Goal: Information Seeking & Learning: Learn about a topic

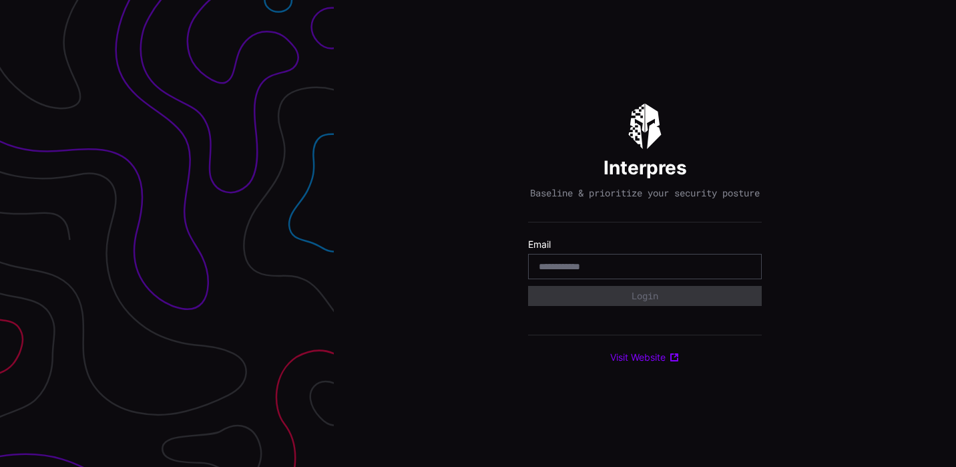
click at [571, 272] on input "email" at bounding box center [645, 266] width 212 height 12
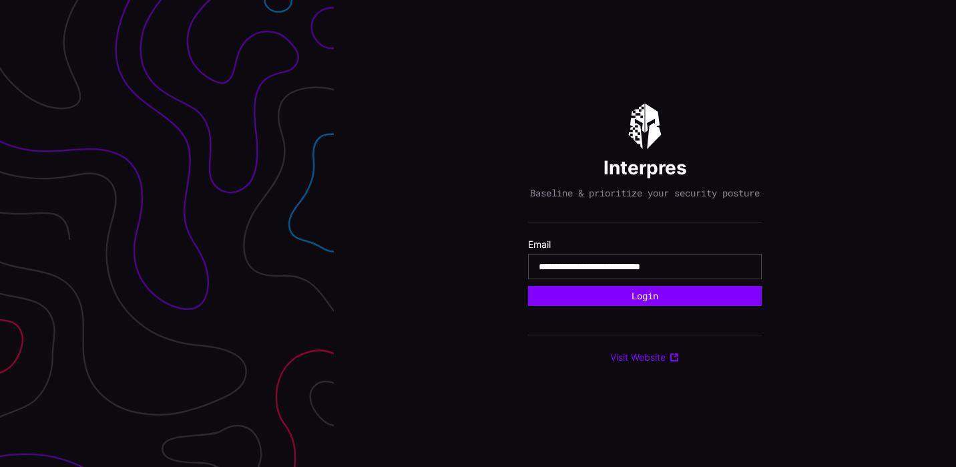
type input "**********"
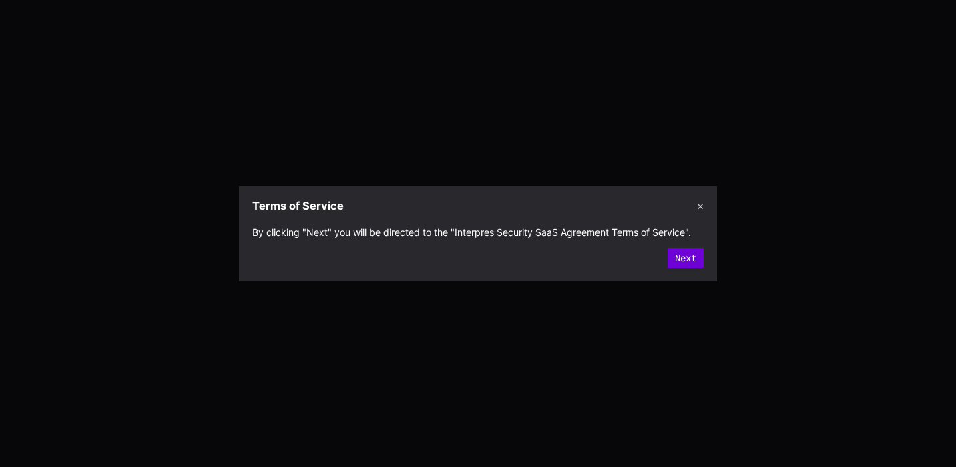
click at [685, 256] on button "Next" at bounding box center [685, 258] width 36 height 20
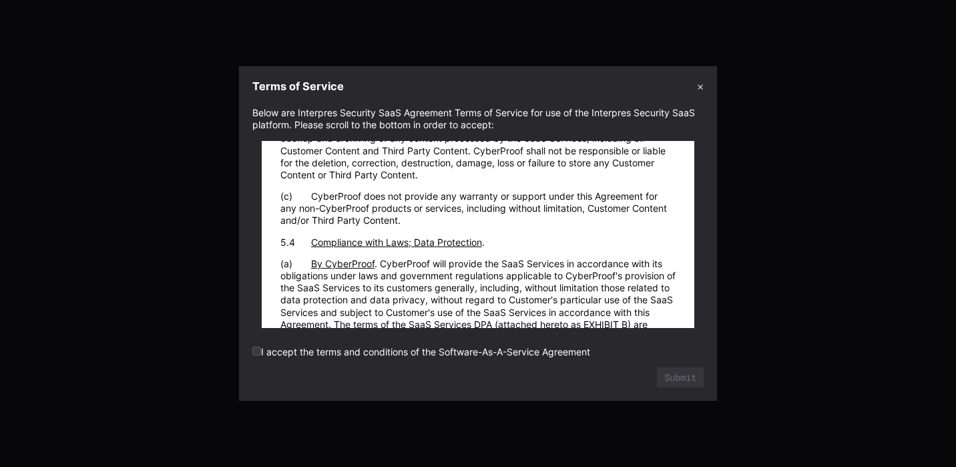
scroll to position [3663, 0]
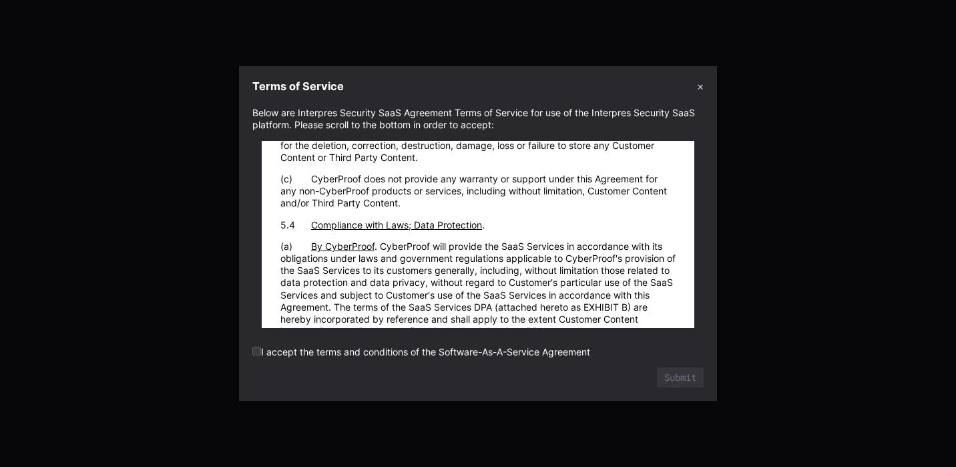
click at [261, 351] on label "I accept the terms and conditions of the Software-As-A-Service Agreement" at bounding box center [421, 351] width 338 height 11
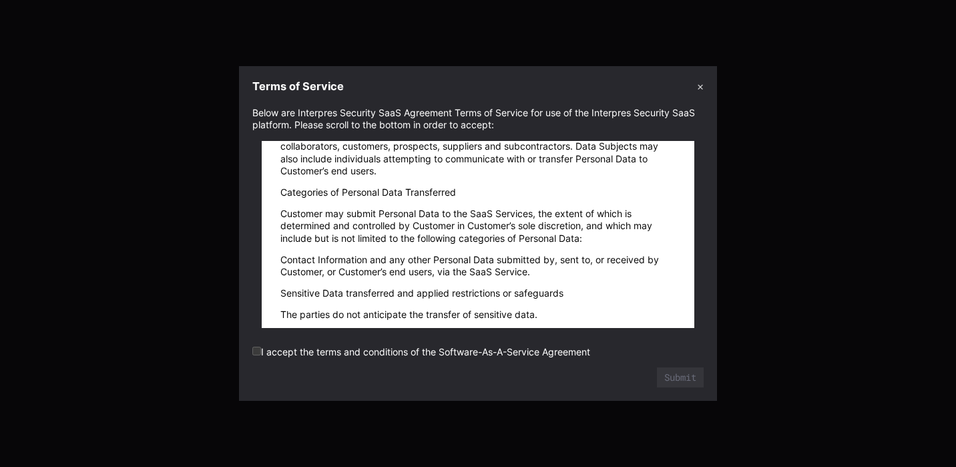
scroll to position [22723, 0]
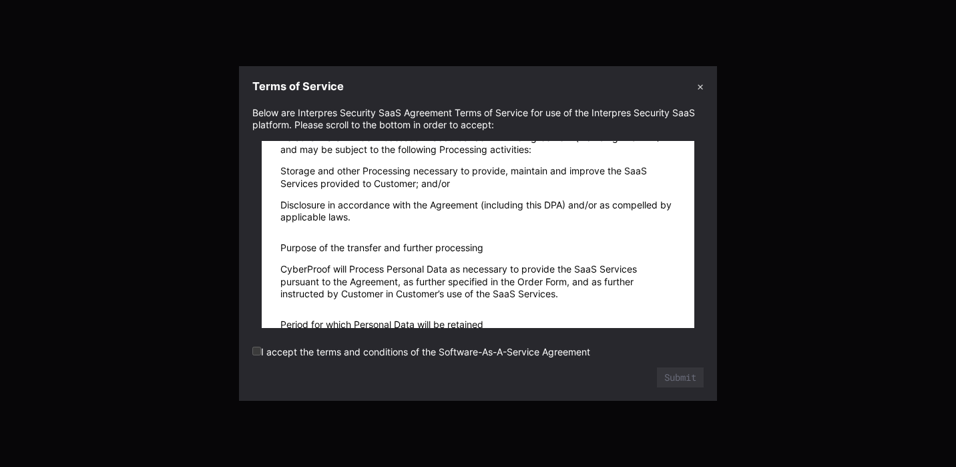
click at [260, 355] on label "I accept the terms and conditions of the Software-As-A-Service Agreement" at bounding box center [421, 351] width 338 height 11
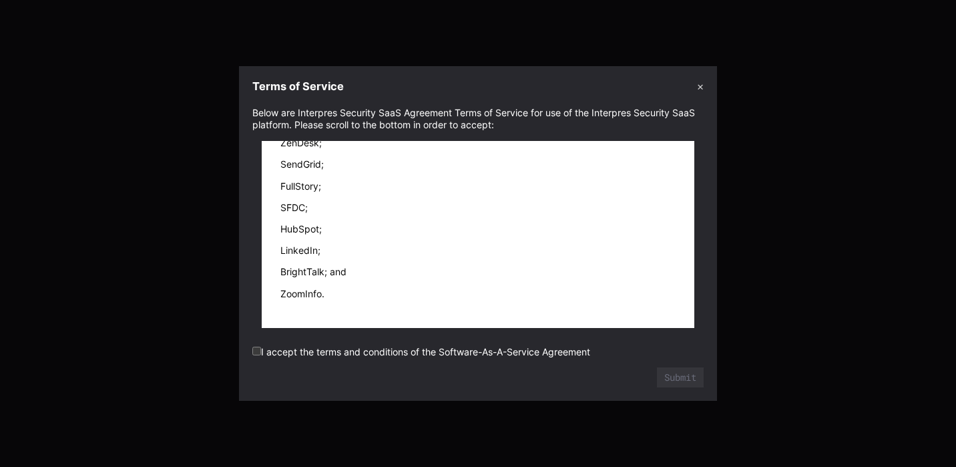
scroll to position [23396, 0]
click at [673, 374] on button "Submit" at bounding box center [679, 376] width 45 height 19
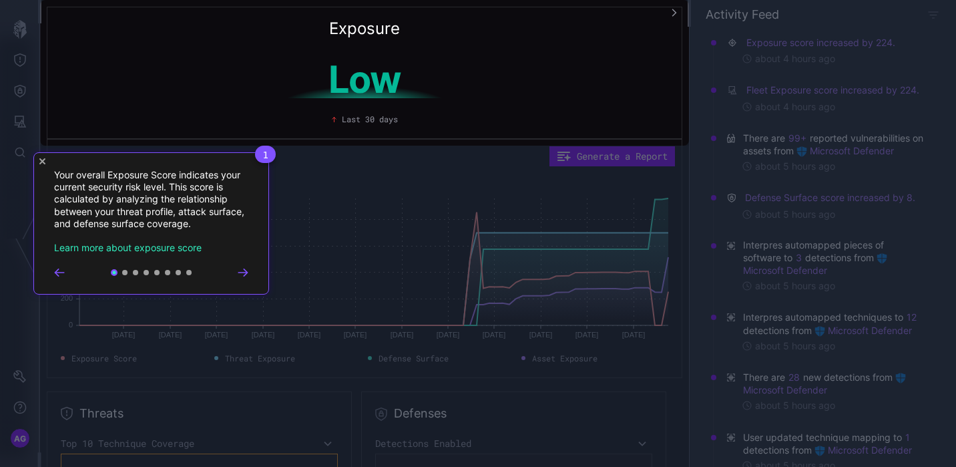
click at [43, 162] on icon "Close Tour" at bounding box center [42, 161] width 6 height 6
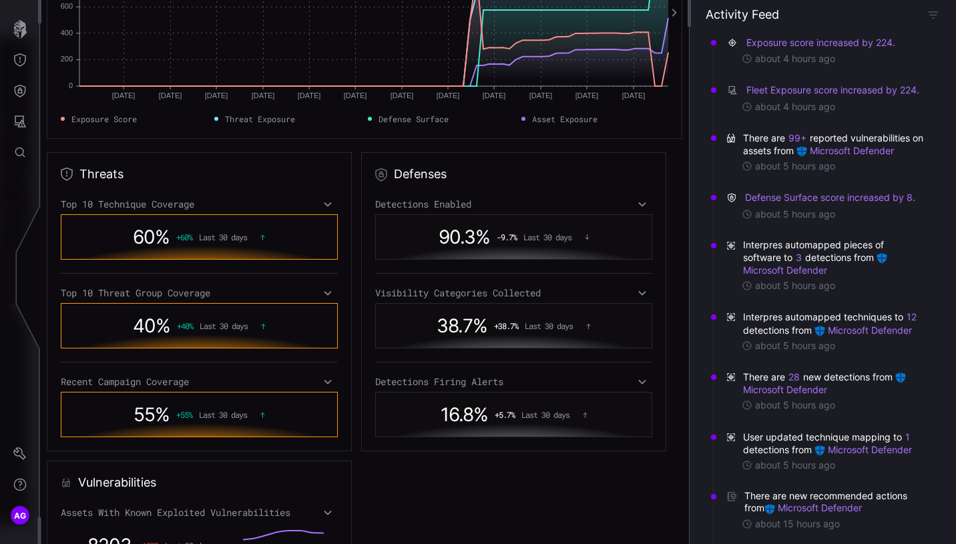
scroll to position [0, 0]
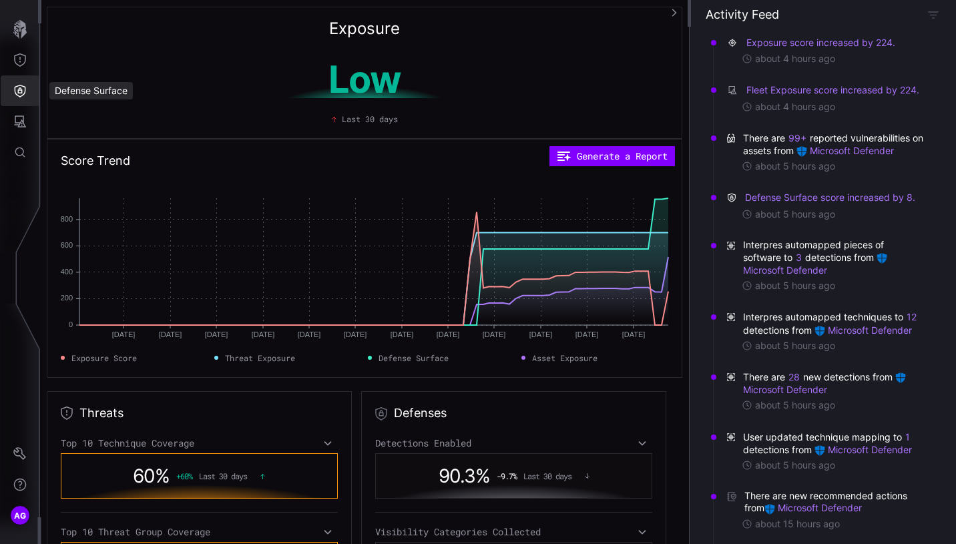
click at [21, 90] on icon "Defense Surface" at bounding box center [20, 91] width 11 height 13
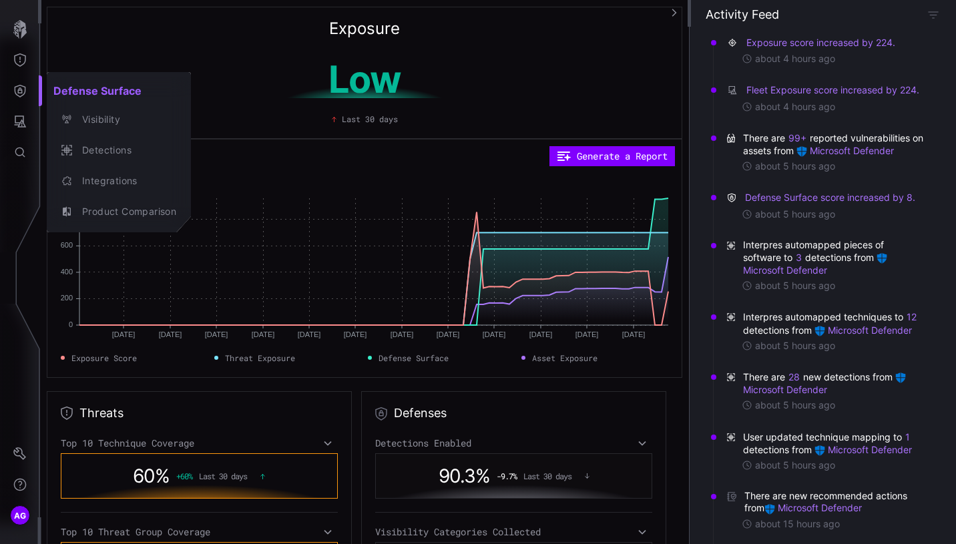
click at [83, 92] on h2 "Defense Surface" at bounding box center [119, 90] width 144 height 27
click at [119, 177] on div "Integrations" at bounding box center [125, 181] width 101 height 17
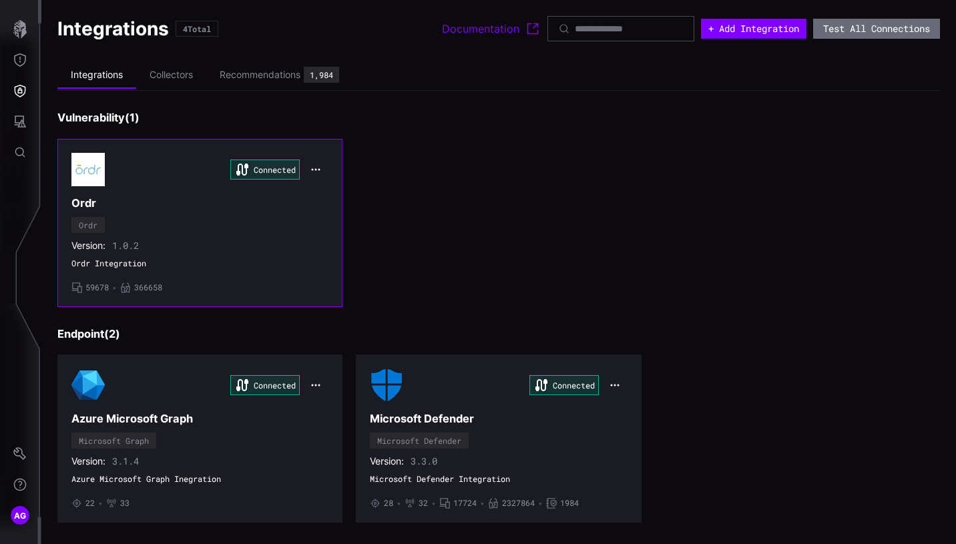
click at [258, 228] on div "Connected Ordr Ordr Version: 1.0.2 Ordr Integration • 59678 • 366658" at bounding box center [199, 223] width 257 height 140
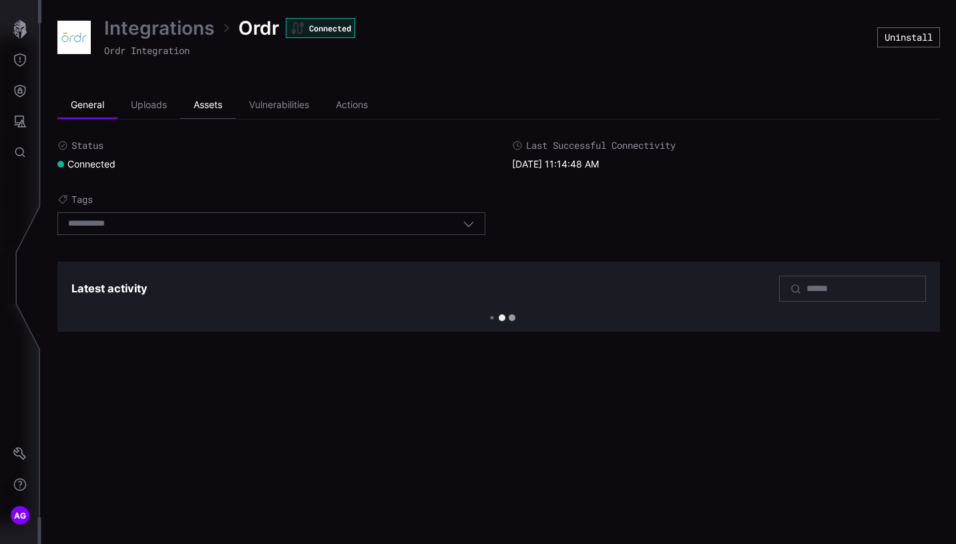
click at [205, 105] on li "Assets" at bounding box center [207, 105] width 55 height 27
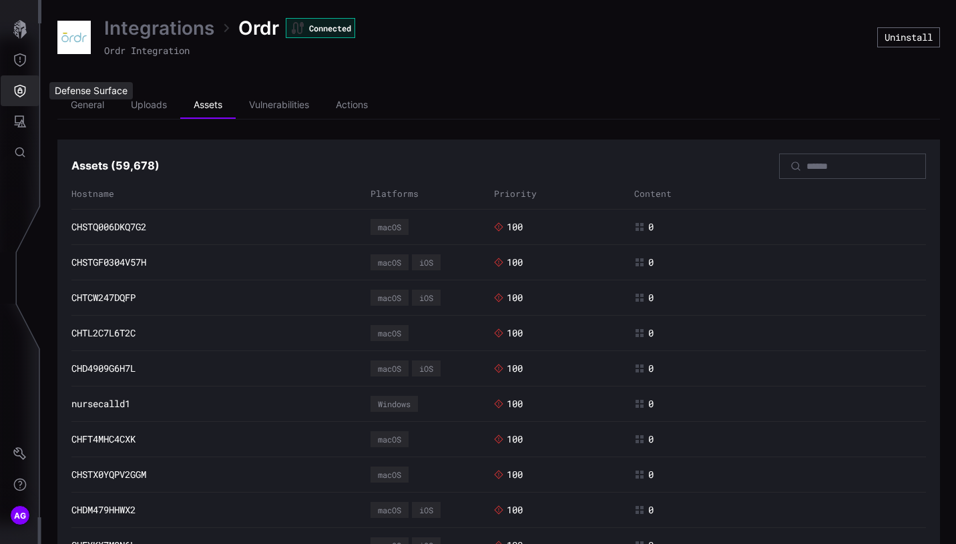
click at [16, 93] on icon "Defense Surface" at bounding box center [20, 91] width 11 height 13
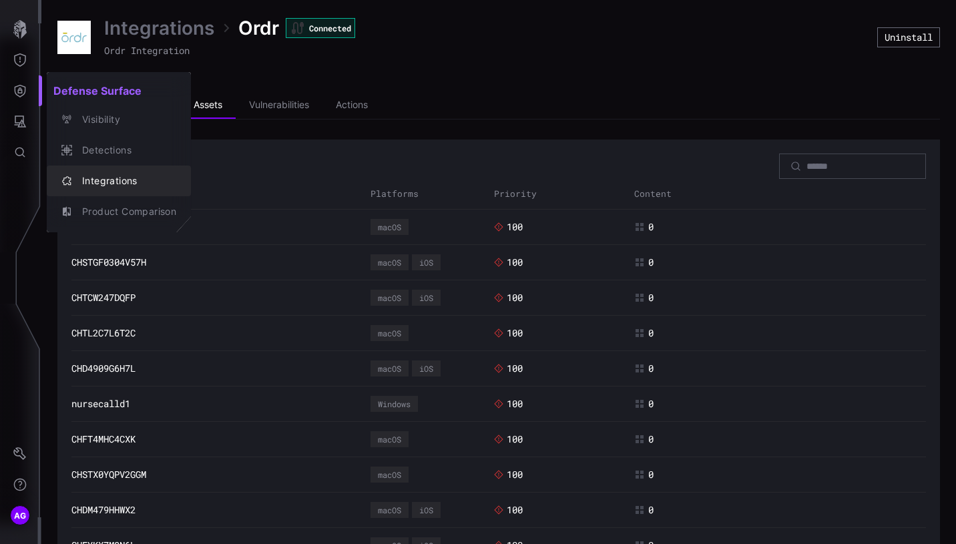
click at [115, 176] on div "Integrations" at bounding box center [125, 181] width 101 height 17
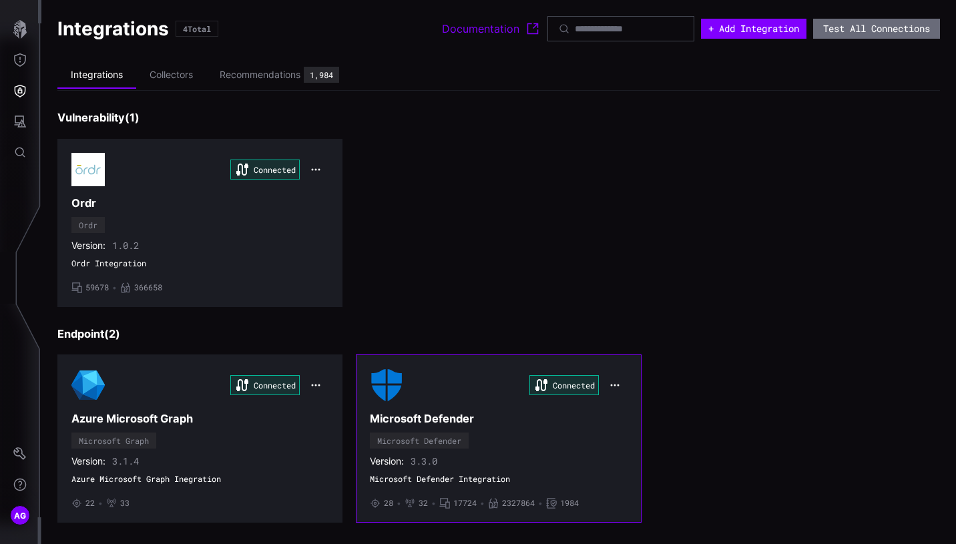
click at [544, 447] on div "Connected Microsoft Defender Microsoft Defender Version: 3.3.0 Microsoft Defend…" at bounding box center [498, 438] width 257 height 140
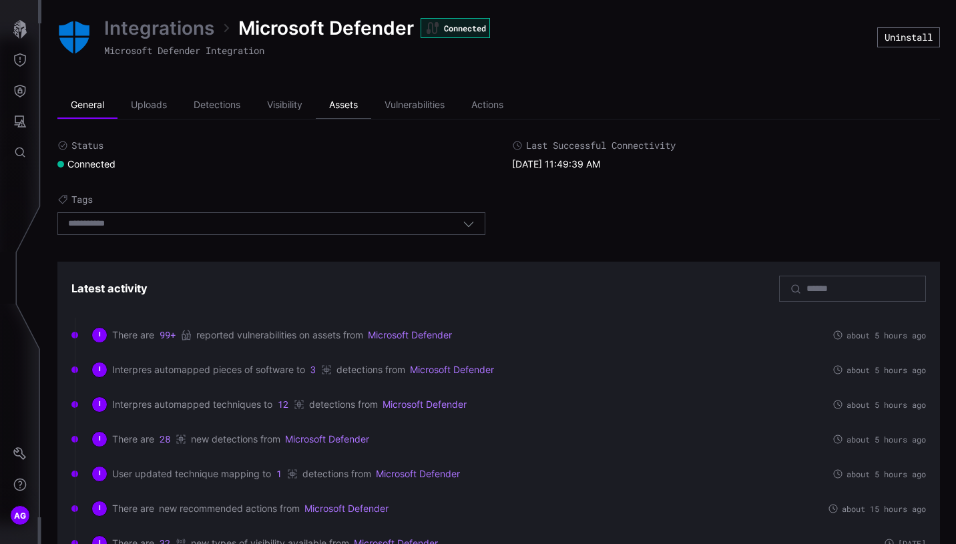
click at [342, 106] on li "Assets" at bounding box center [343, 105] width 55 height 27
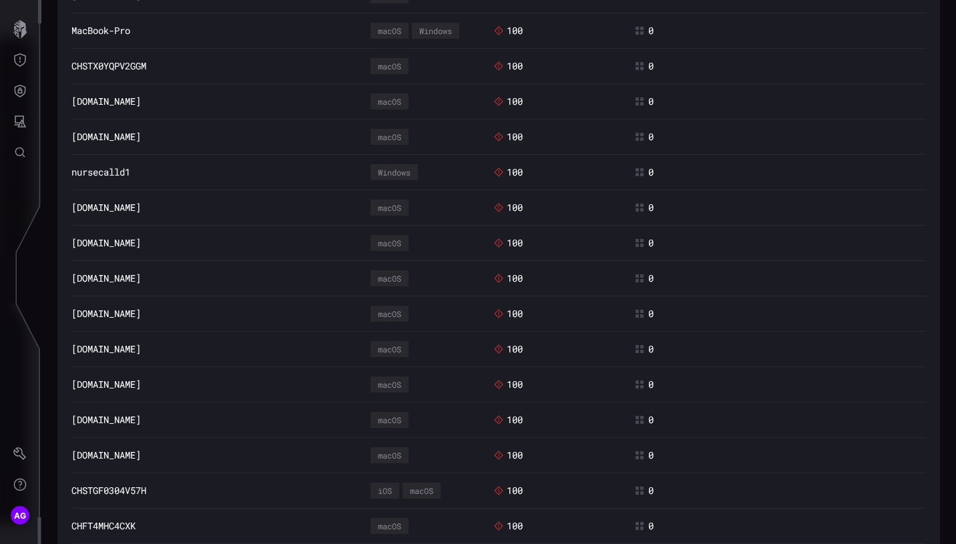
scroll to position [566, 0]
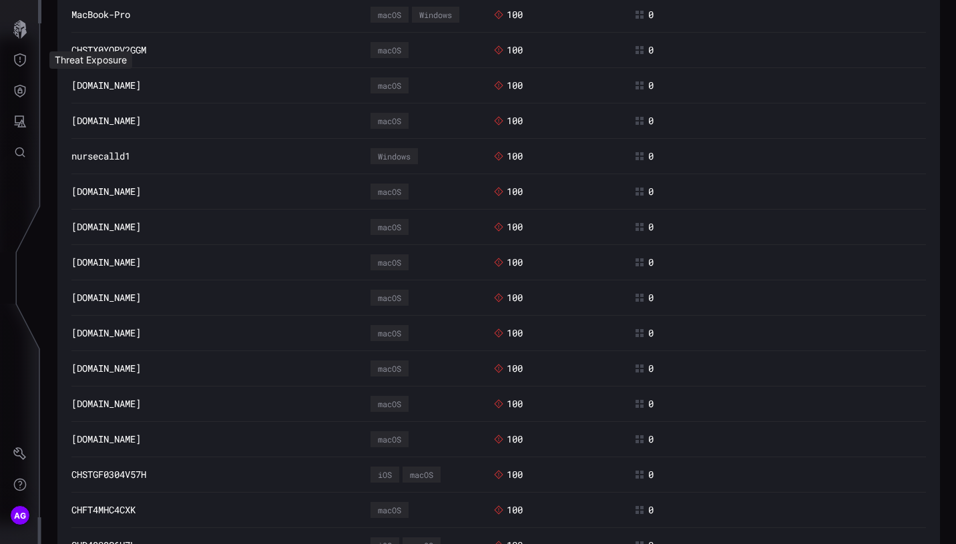
click at [80, 58] on div "Threat Exposure" at bounding box center [90, 59] width 83 height 17
click at [25, 57] on icon "Threat Exposure" at bounding box center [20, 59] width 12 height 13
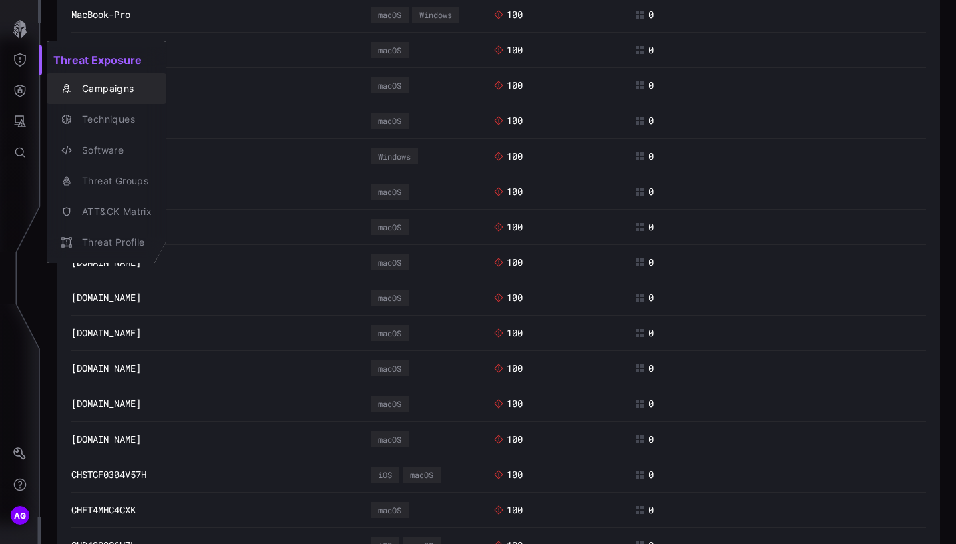
click at [88, 87] on div "Campaigns" at bounding box center [113, 89] width 76 height 17
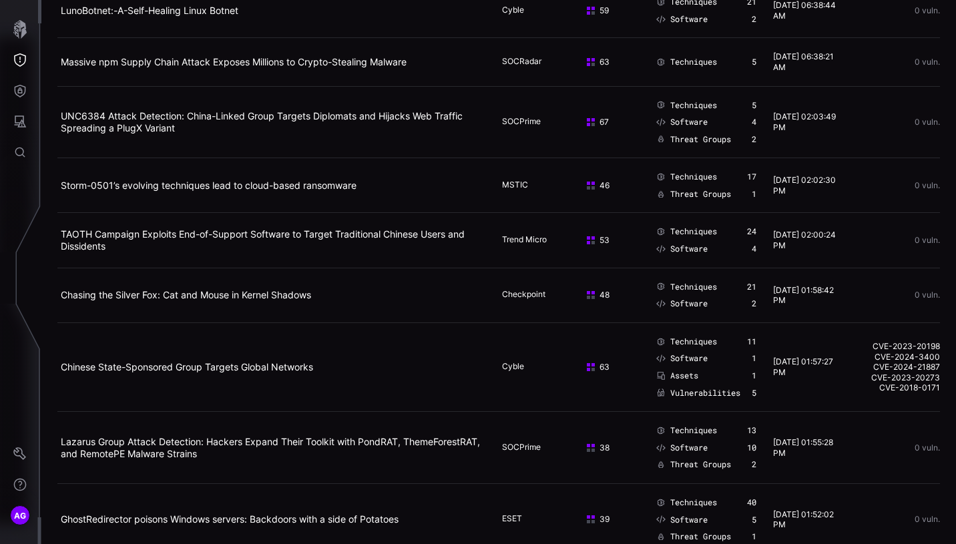
scroll to position [304, 0]
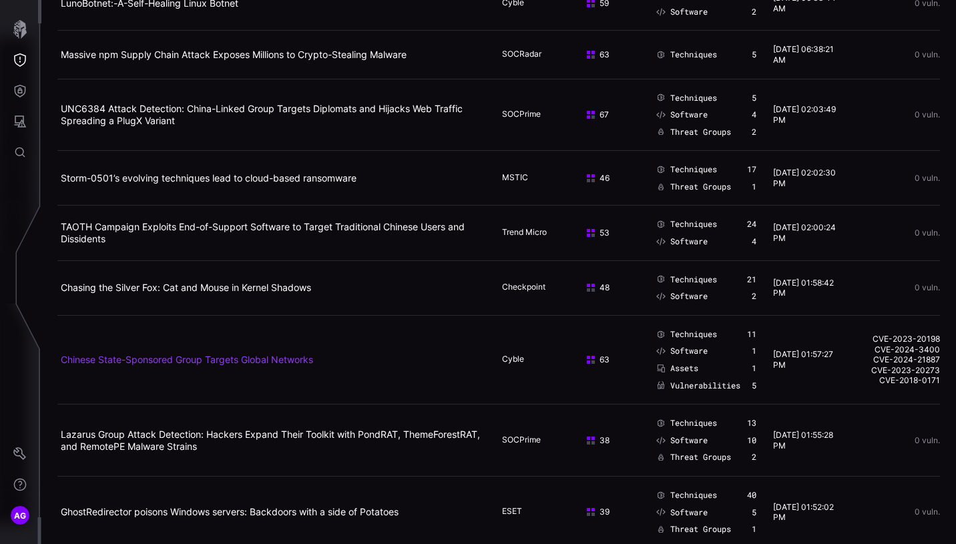
click at [292, 362] on link "Chinese State-Sponsored Group Targets Global Networks" at bounding box center [187, 359] width 252 height 11
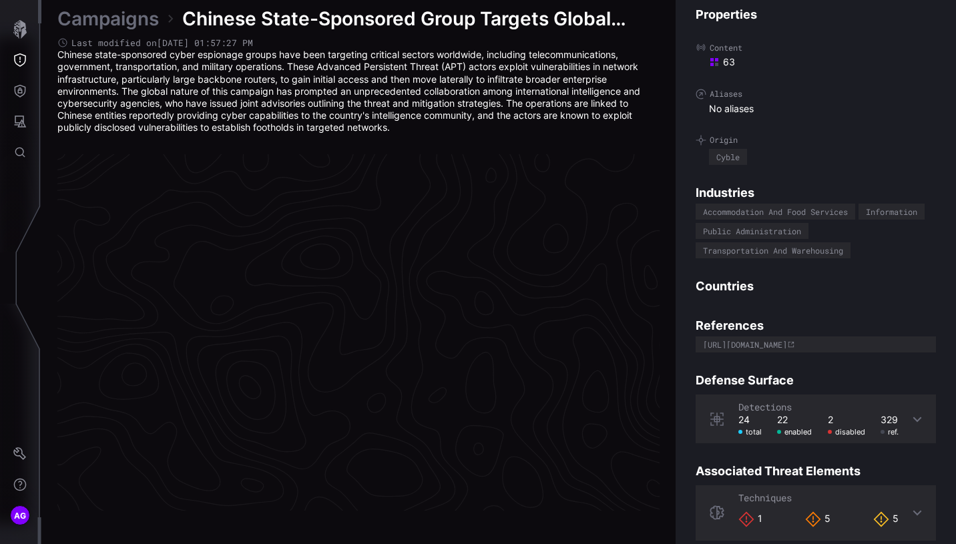
scroll to position [2825, 700]
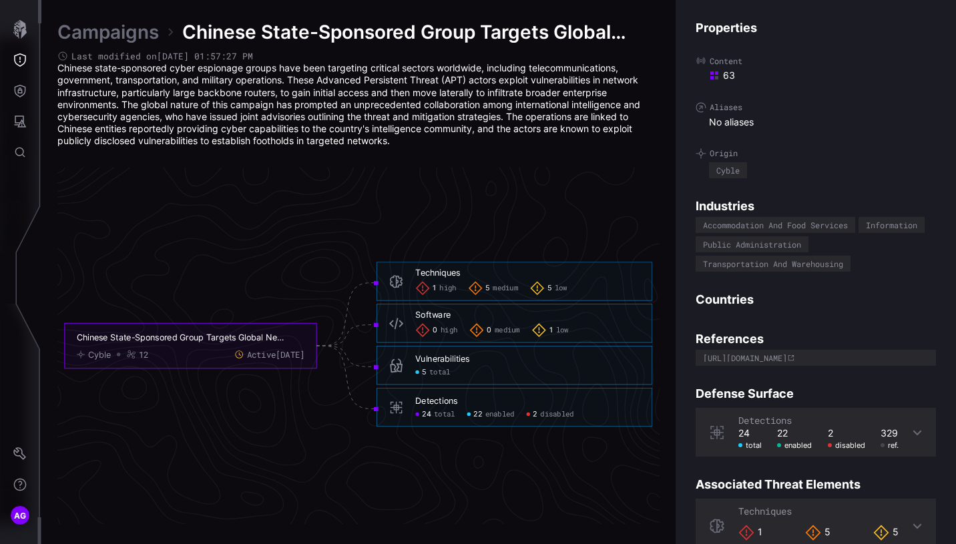
click at [433, 364] on div "Vulnerabilities 5 total" at bounding box center [527, 364] width 224 height 23
click at [436, 372] on span "total" at bounding box center [439, 371] width 21 height 9
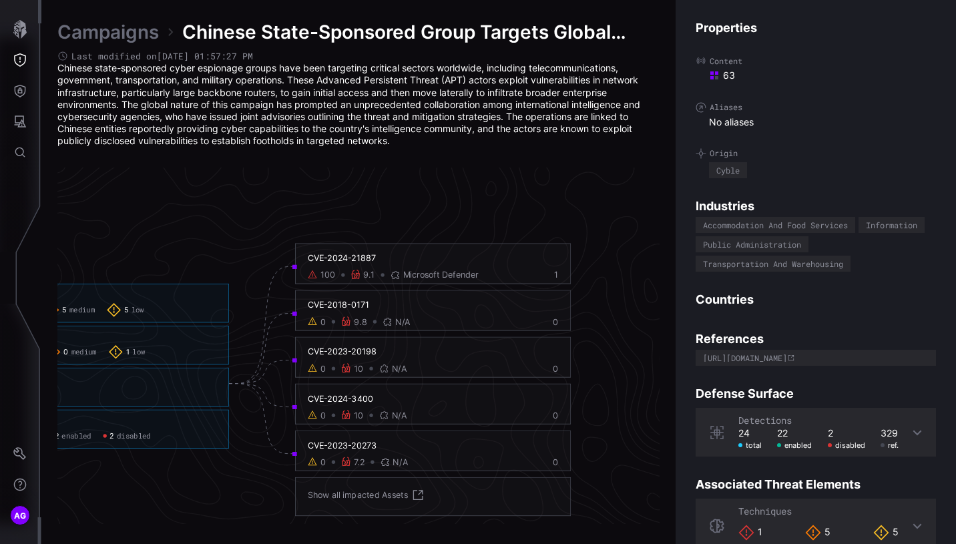
scroll to position [2790, 967]
click at [553, 276] on div "1" at bounding box center [546, 275] width 18 height 11
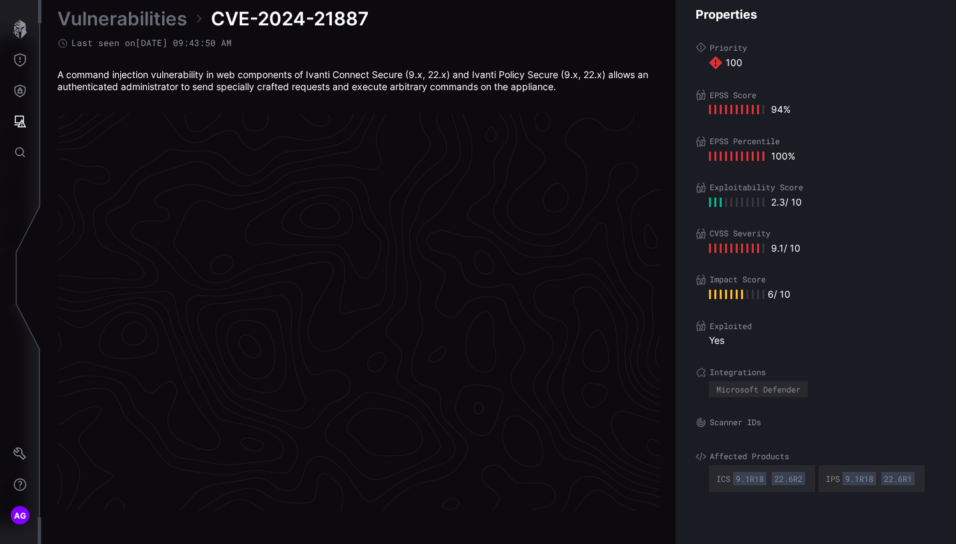
scroll to position [2804, 700]
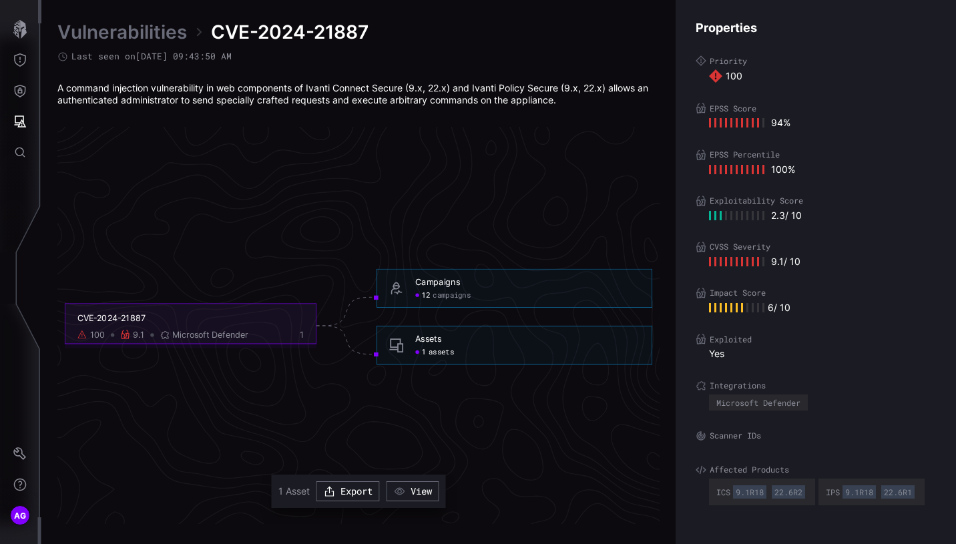
click at [434, 348] on span "assets" at bounding box center [440, 351] width 25 height 9
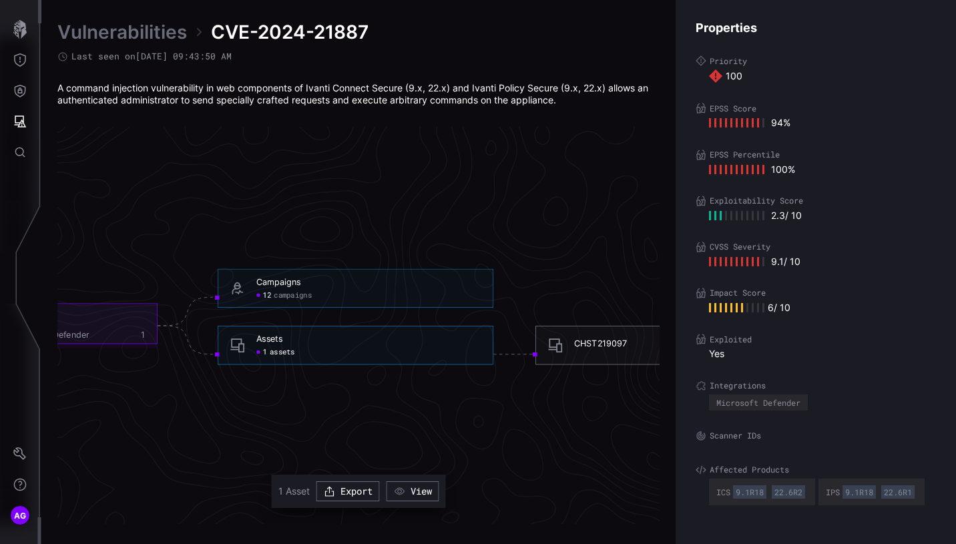
click at [595, 340] on div "CHST219097" at bounding box center [600, 343] width 53 height 11
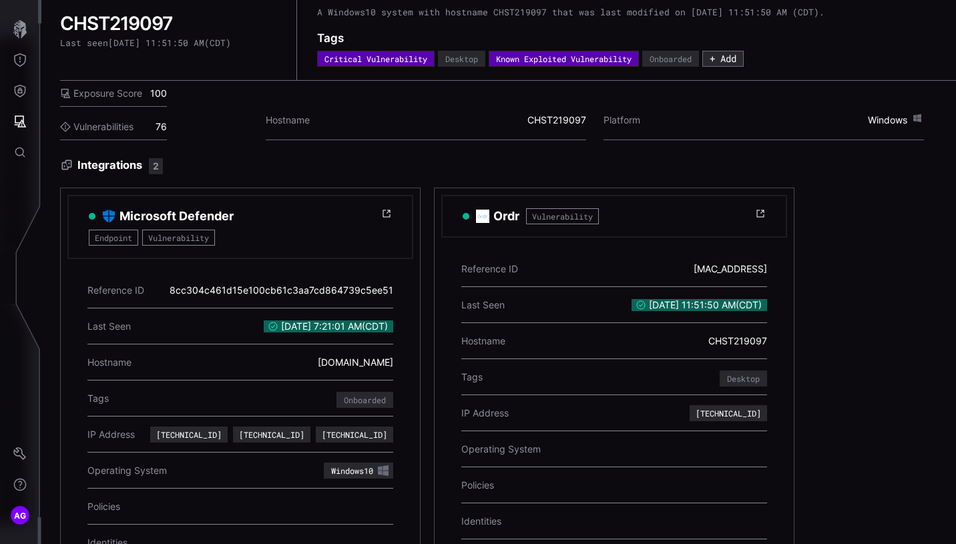
scroll to position [33, 0]
drag, startPoint x: 274, startPoint y: 363, endPoint x: 393, endPoint y: 366, distance: 118.8
click at [393, 366] on div "Reference ID 8cc304c461d15e100cb61c3aa7cd864739c5ee51 Last Seen [DATE] 7:21:01 …" at bounding box center [240, 437] width 346 height 358
copy div "[DOMAIN_NAME]"
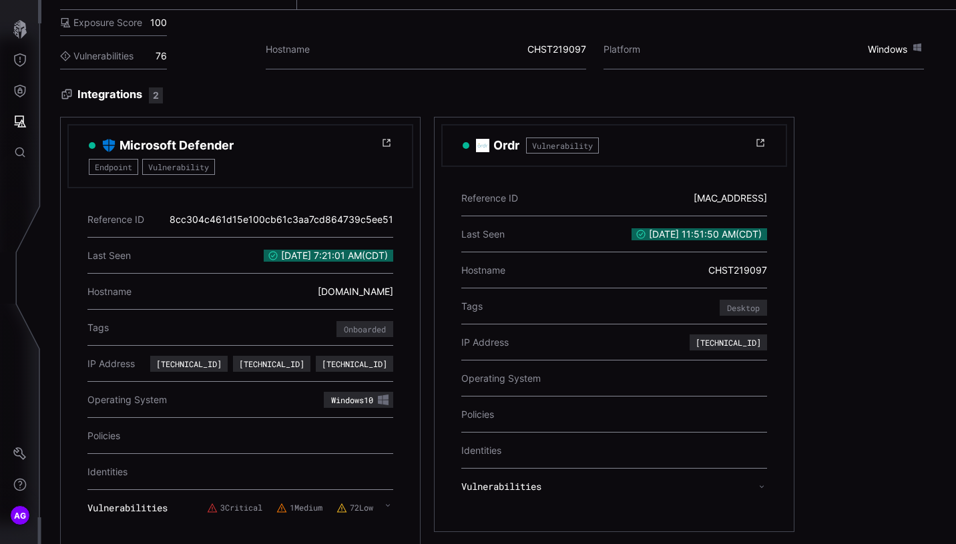
scroll to position [112, 0]
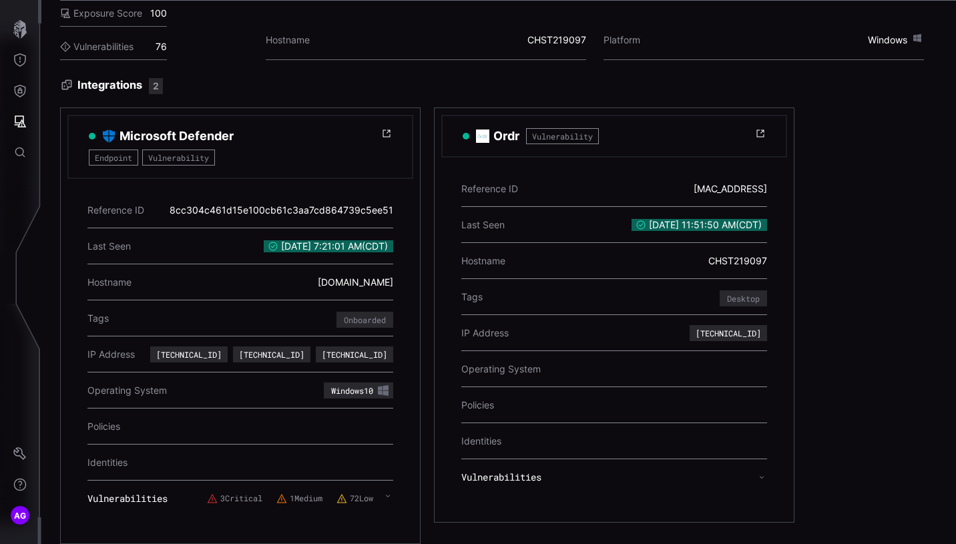
click at [218, 466] on label "3 Critical" at bounding box center [234, 498] width 55 height 11
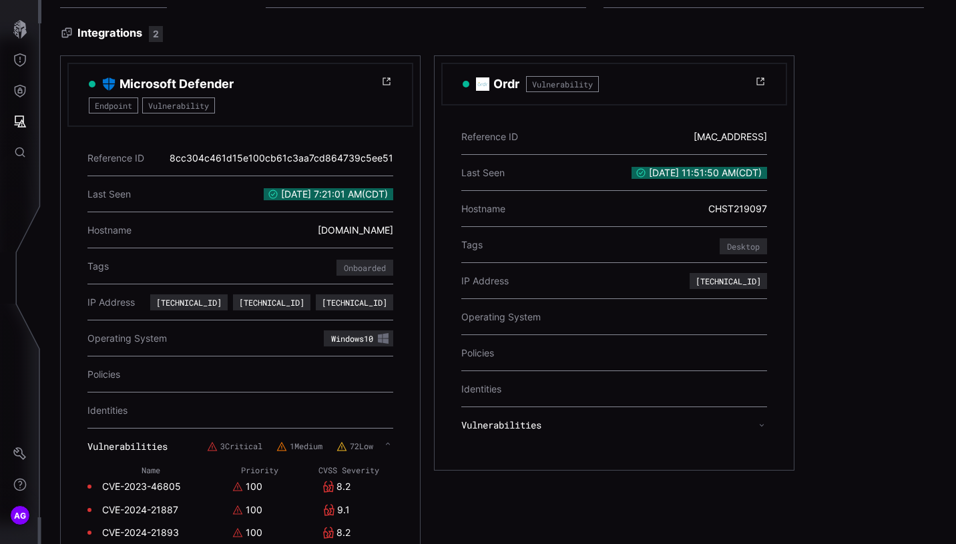
scroll to position [204, 0]
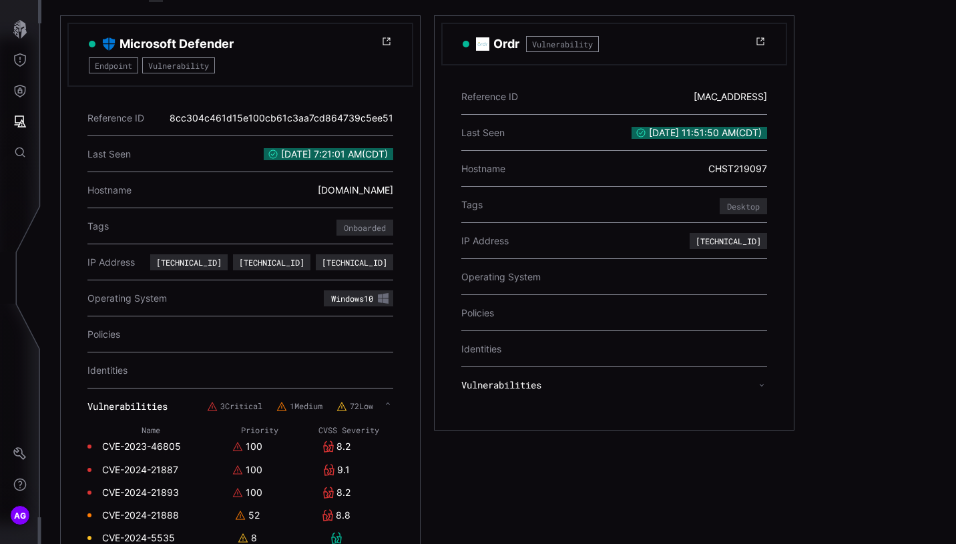
click at [129, 448] on link "CVE-2023-46805" at bounding box center [141, 446] width 79 height 12
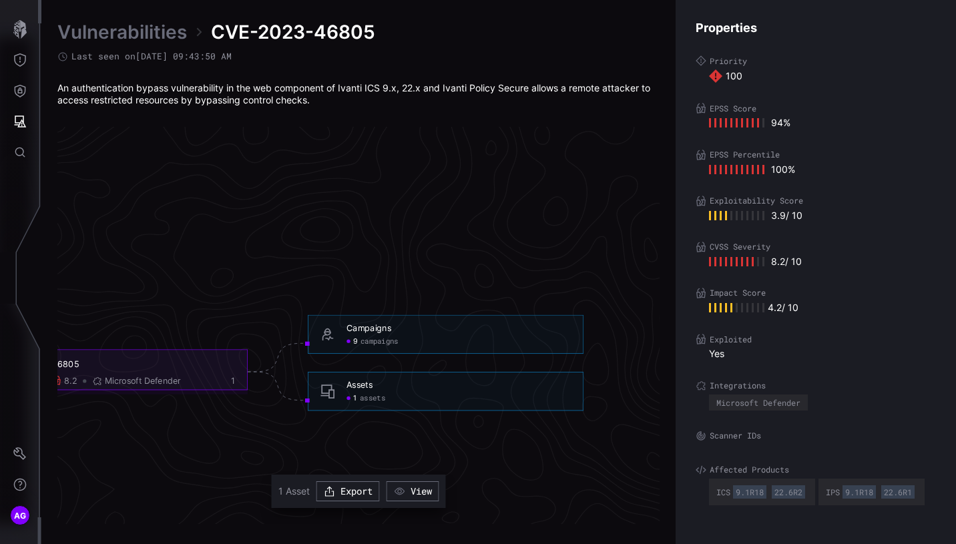
scroll to position [2758, 824]
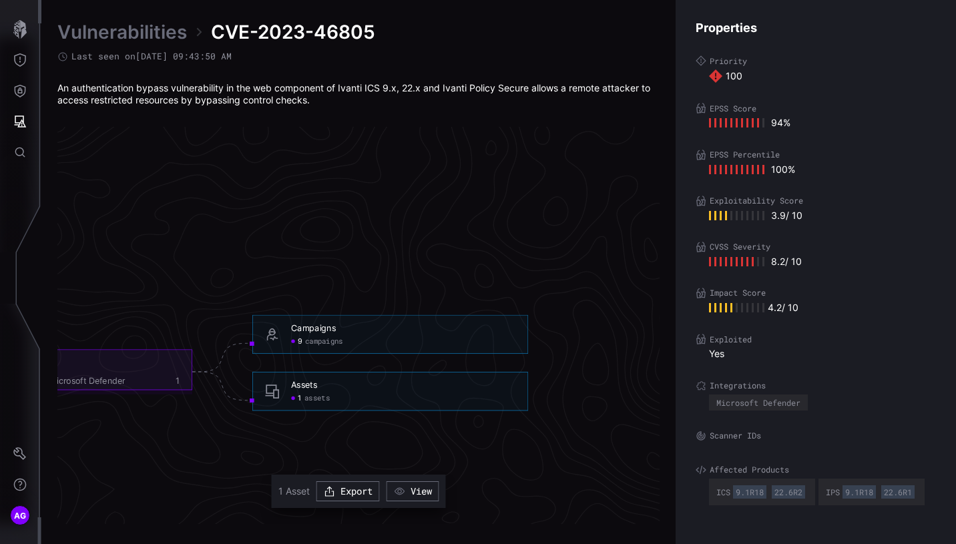
click at [347, 390] on div "Assets 1 assets" at bounding box center [403, 390] width 224 height 23
click at [304, 388] on div "Assets" at bounding box center [304, 384] width 26 height 11
click at [316, 398] on span "assets" at bounding box center [316, 397] width 25 height 9
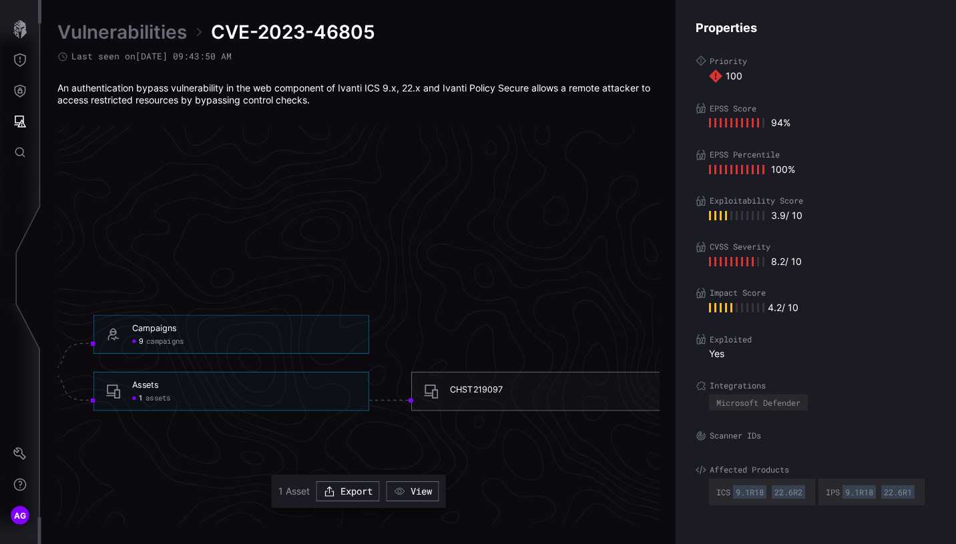
click at [471, 392] on div "CHST219097" at bounding box center [476, 389] width 53 height 11
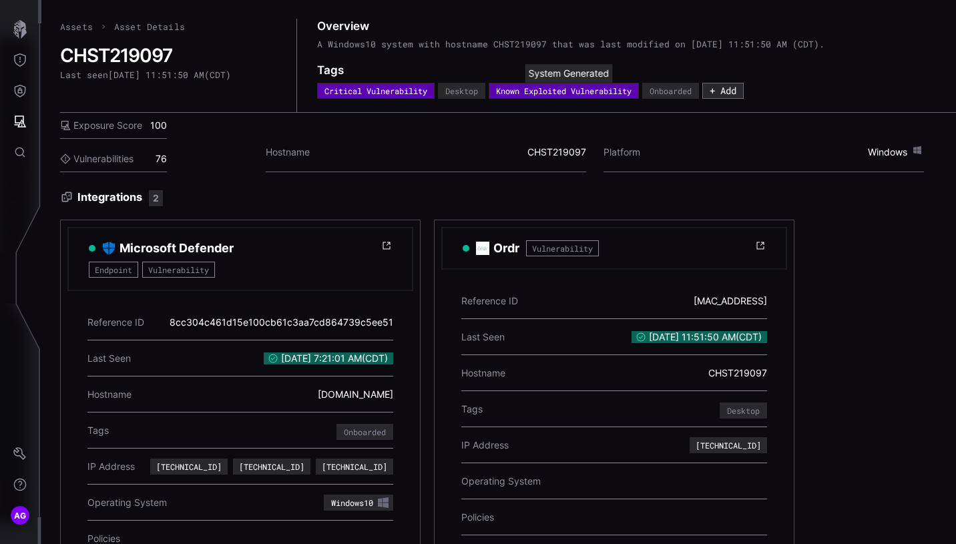
click at [565, 91] on div "Known Exploited Vulnerability" at bounding box center [563, 91] width 135 height 8
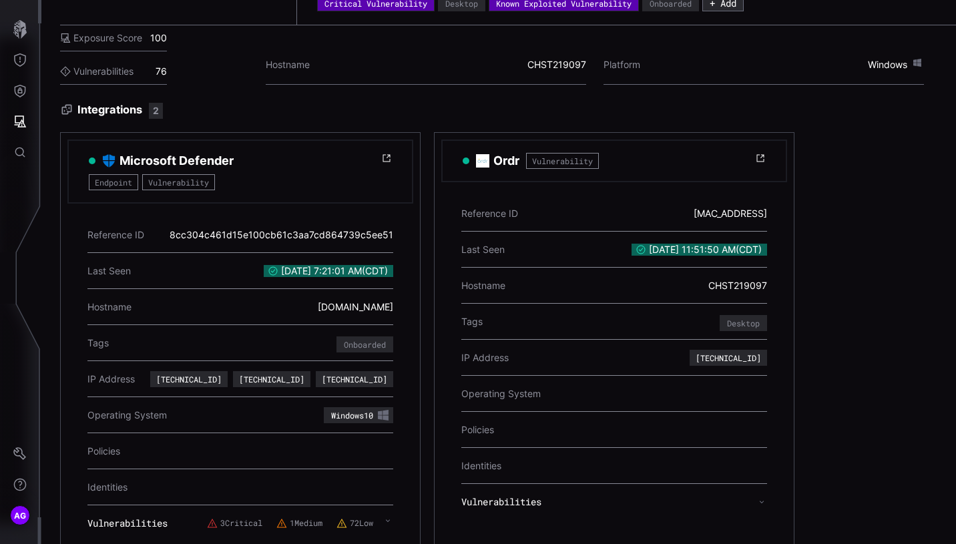
scroll to position [112, 0]
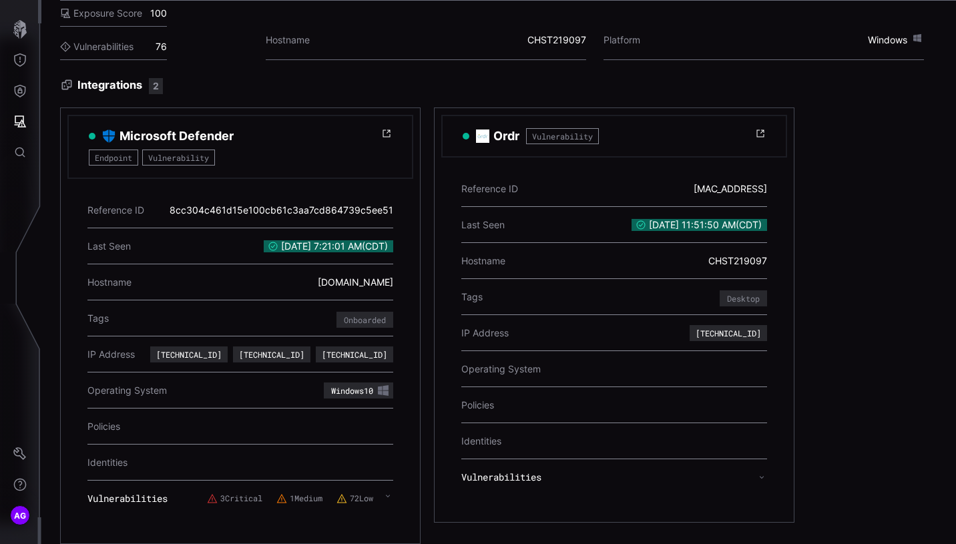
click at [232, 466] on label "3 Critical" at bounding box center [234, 498] width 55 height 11
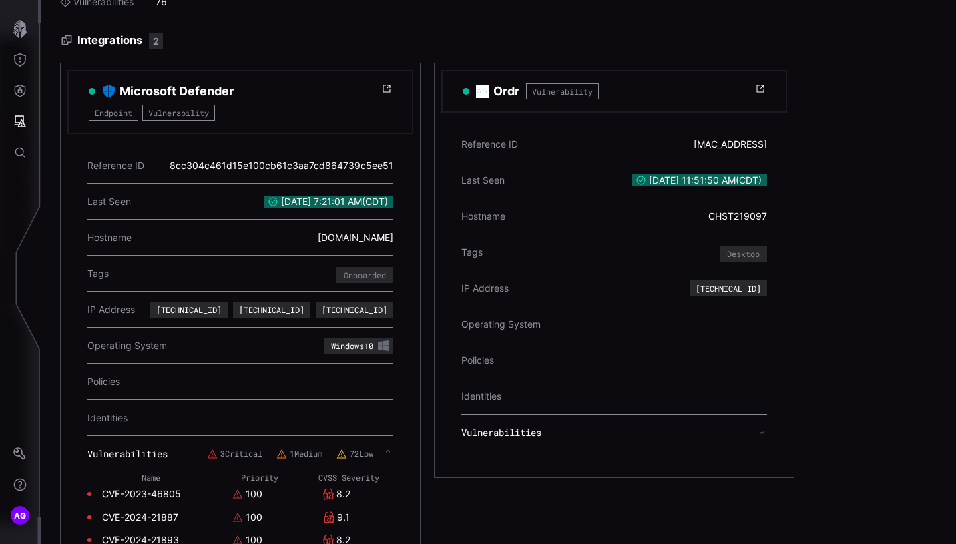
scroll to position [233, 0]
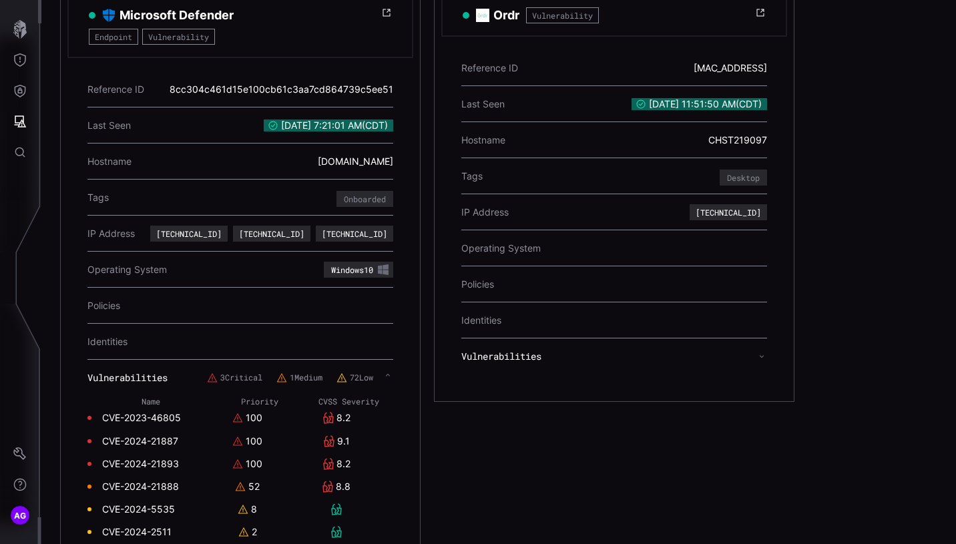
click at [132, 416] on link "CVE-2023-46805" at bounding box center [141, 418] width 79 height 12
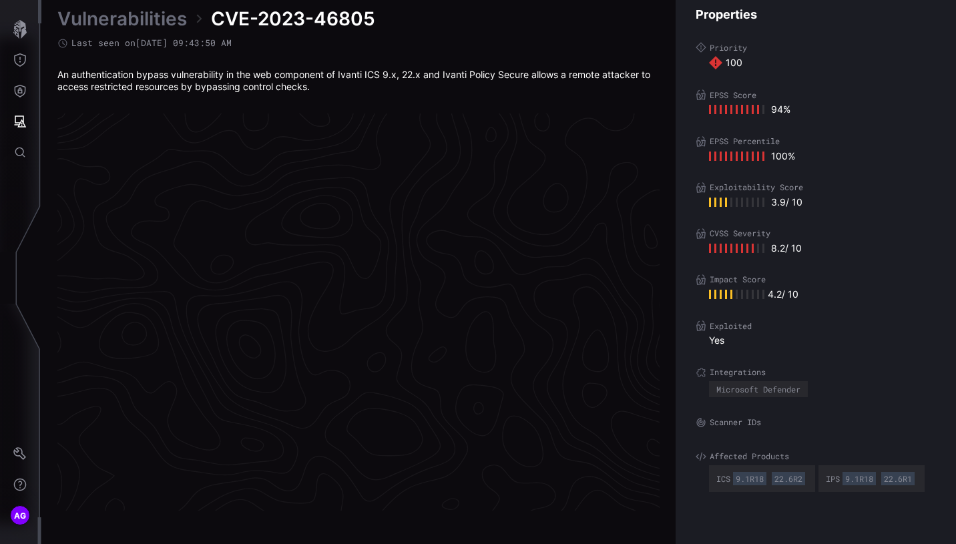
scroll to position [2804, 700]
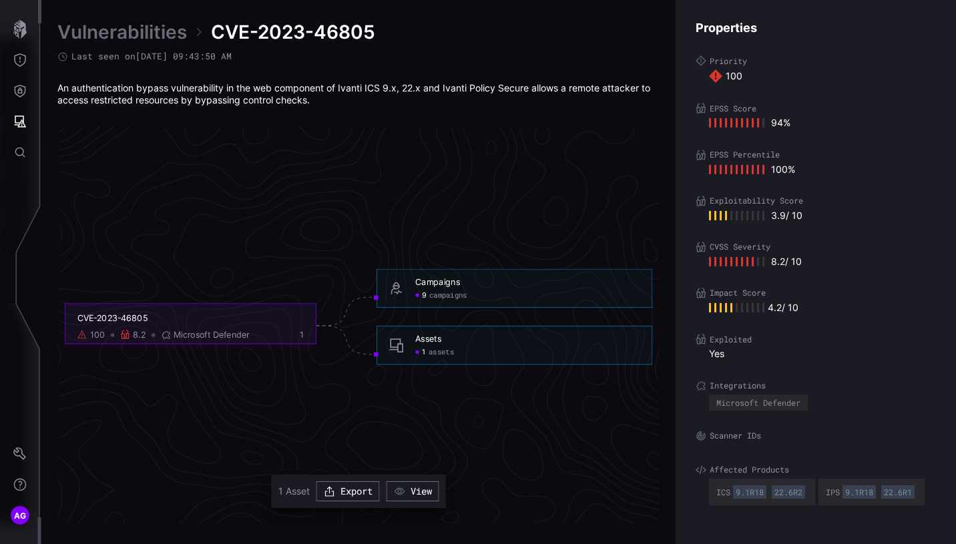
click at [190, 326] on div "CVE-2023-46805 100 8.2 Microsoft Defender 1" at bounding box center [191, 323] width 252 height 41
click at [97, 336] on div "100" at bounding box center [97, 335] width 15 height 11
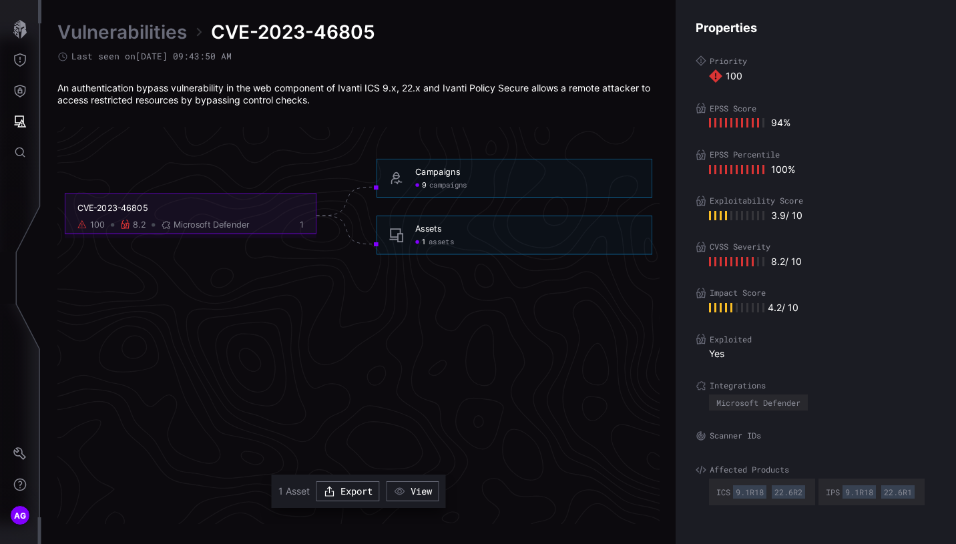
scroll to position [2827, 700]
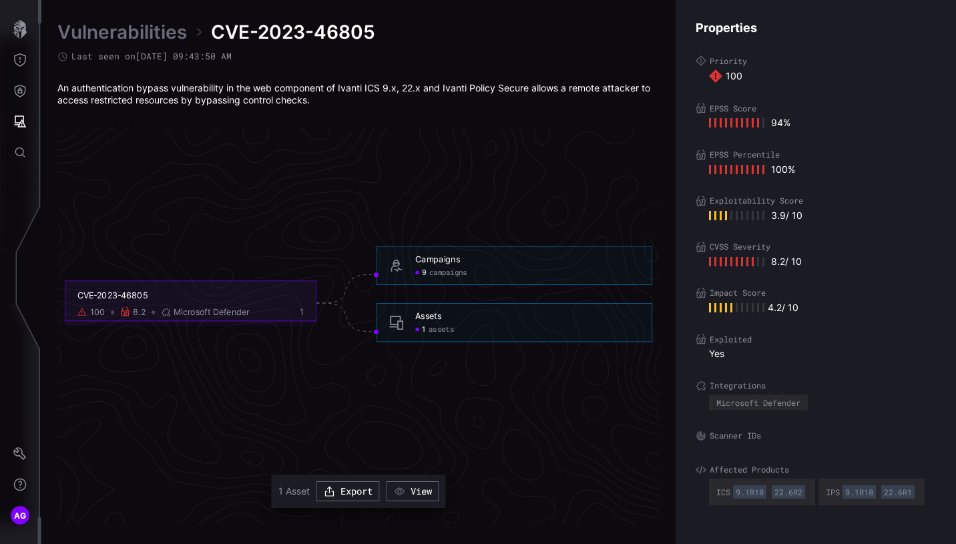
click at [143, 202] on icon "CVE-2023-46805 100 8.2 Microsoft Defender 1 Campaigns 9 campaigns Campaigns - 9…" at bounding box center [358, 303] width 2002 height 6006
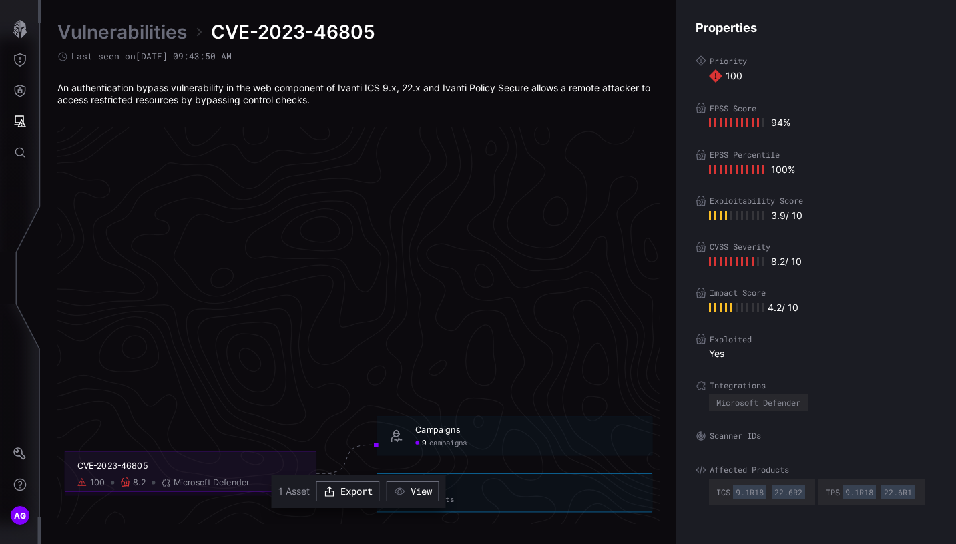
scroll to position [2519, 700]
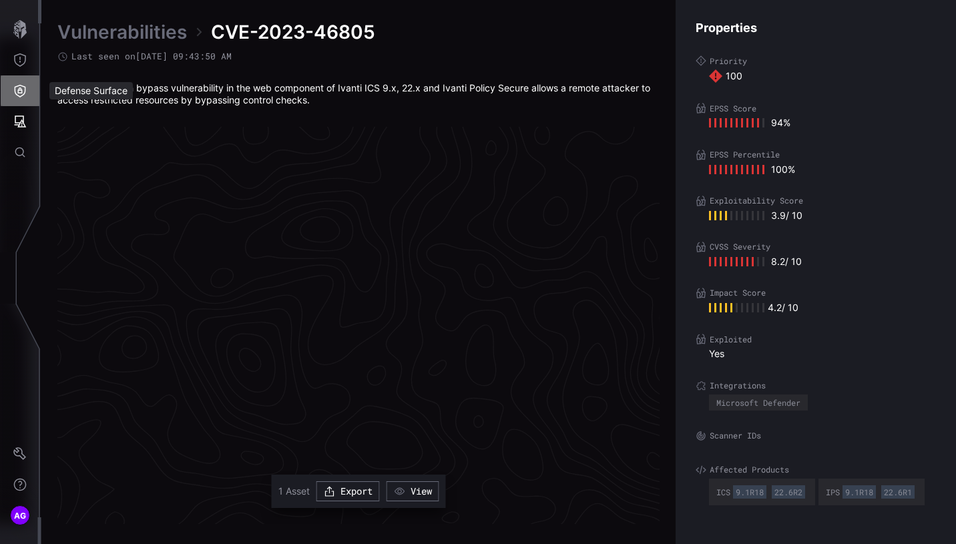
click at [15, 83] on button "Defense Surface" at bounding box center [20, 90] width 39 height 31
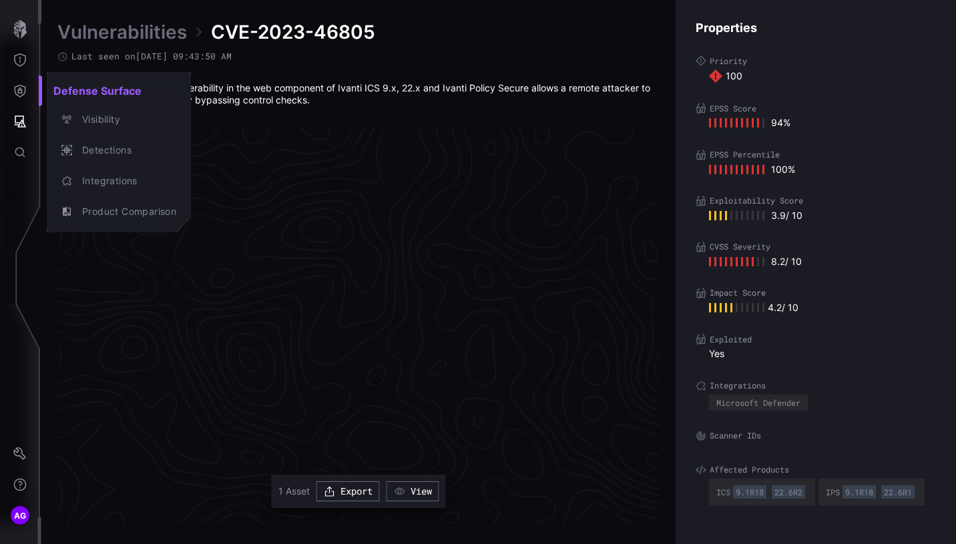
click at [23, 93] on div at bounding box center [478, 272] width 956 height 544
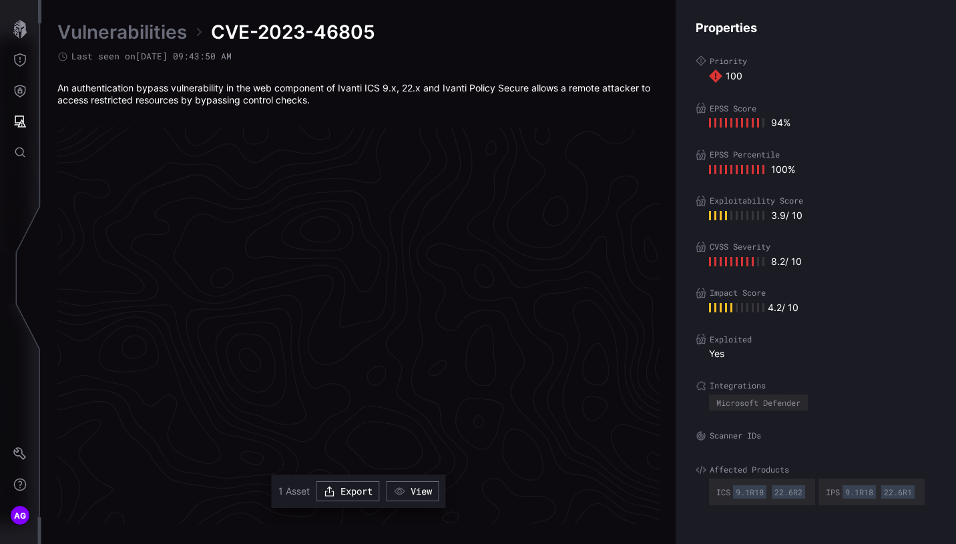
click at [74, 95] on body "AG Vulnerabilities CVE-2023-46805 Last seen on [DATE] 09:43:50 AM An authentica…" at bounding box center [478, 272] width 956 height 544
click at [17, 88] on icon "Defense Surface" at bounding box center [19, 90] width 13 height 13
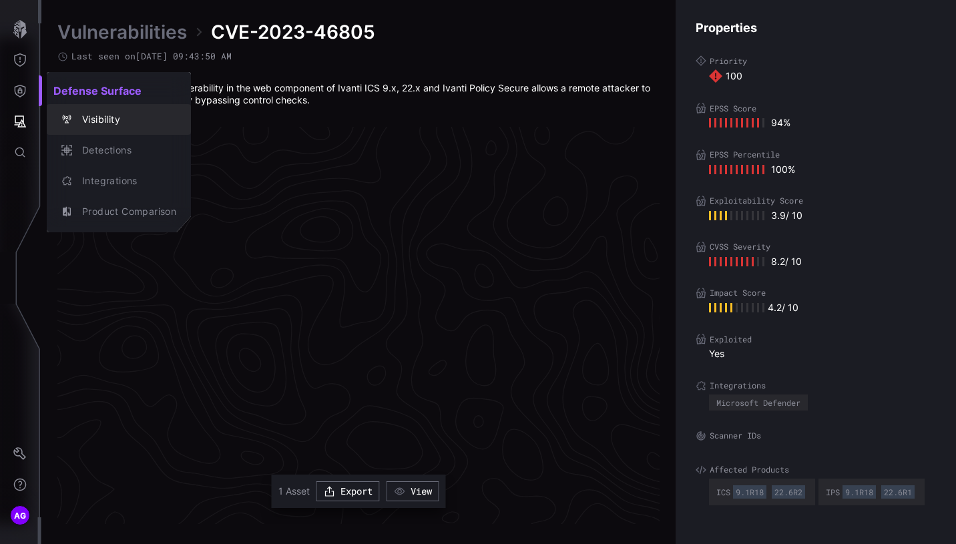
click at [101, 119] on div "Visibility" at bounding box center [125, 119] width 101 height 17
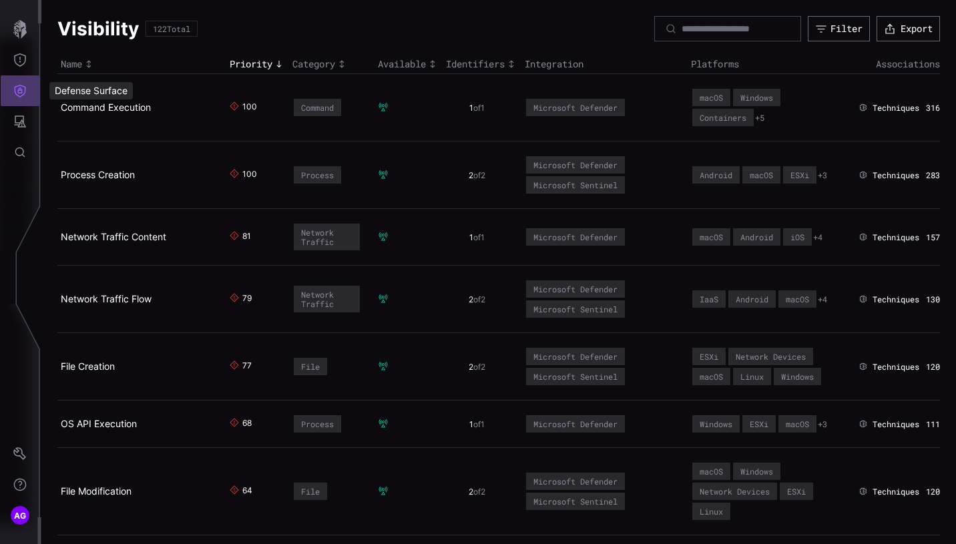
click at [19, 89] on icon "Defense Surface" at bounding box center [20, 91] width 11 height 13
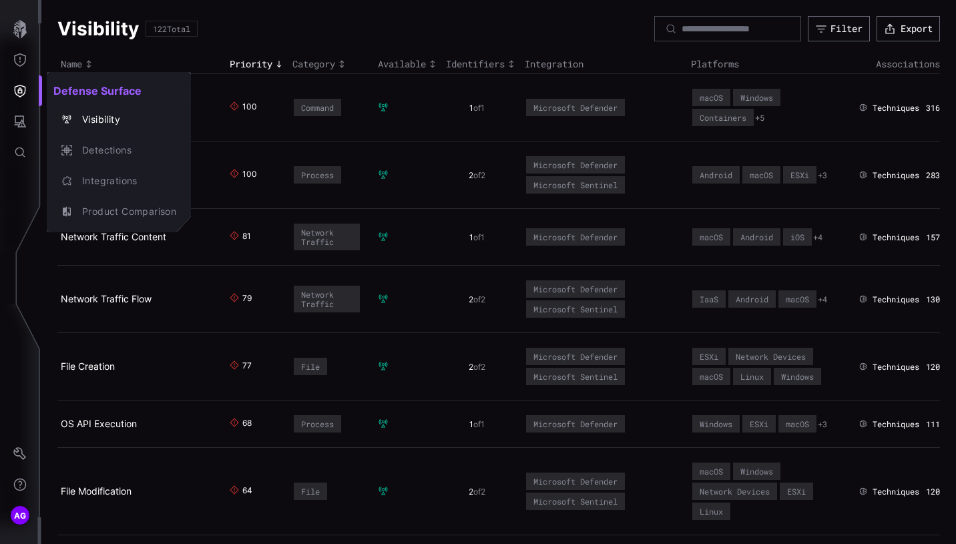
click at [17, 60] on div at bounding box center [478, 272] width 956 height 544
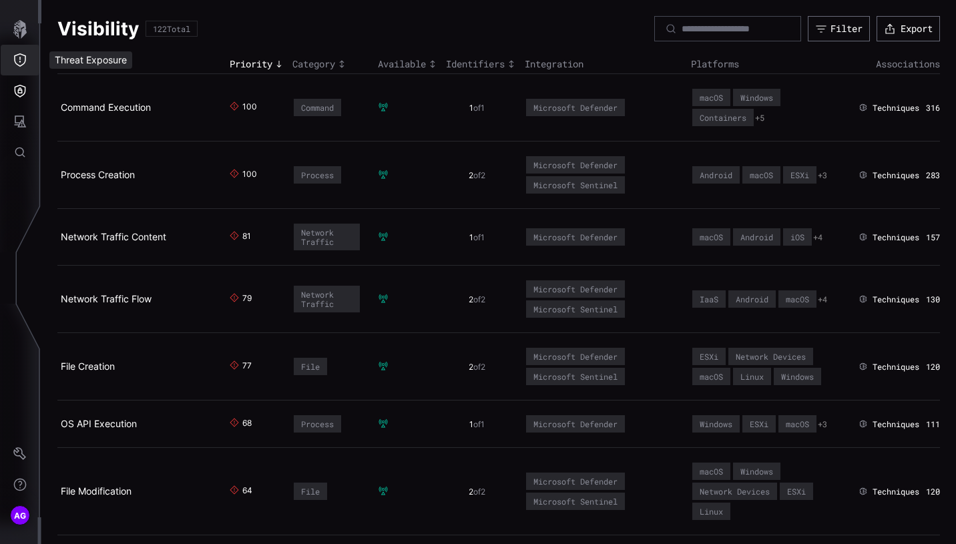
click at [17, 60] on icon "Threat Exposure" at bounding box center [19, 59] width 13 height 13
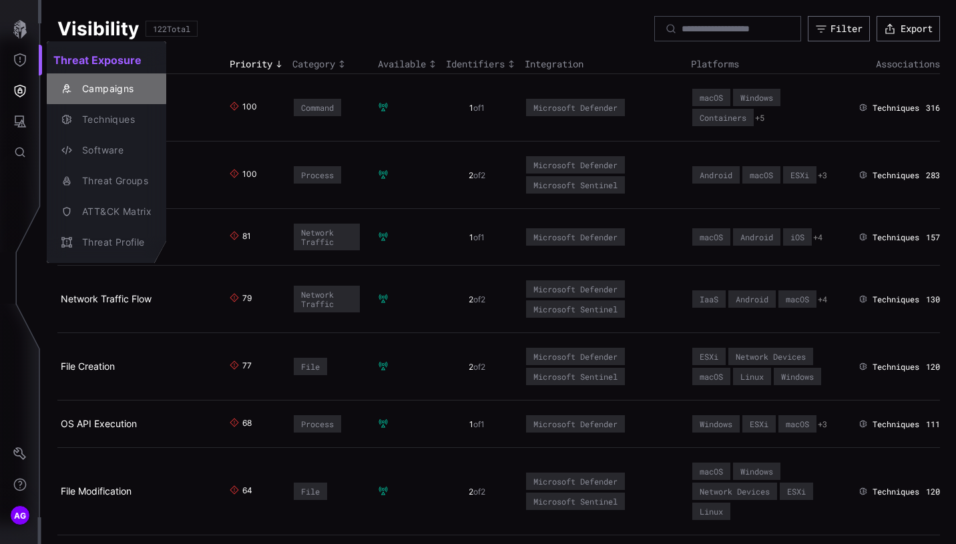
click at [90, 92] on div "Campaigns" at bounding box center [113, 89] width 76 height 17
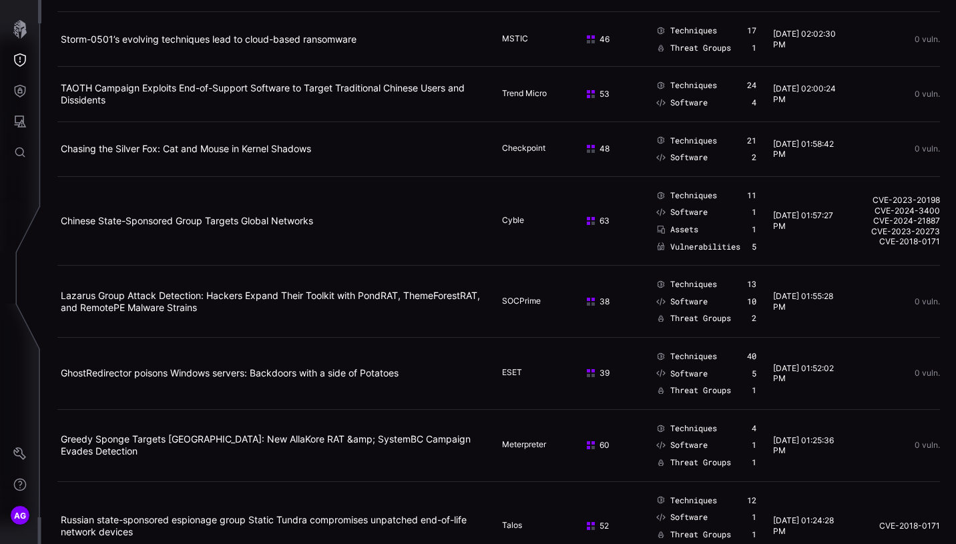
scroll to position [371, 0]
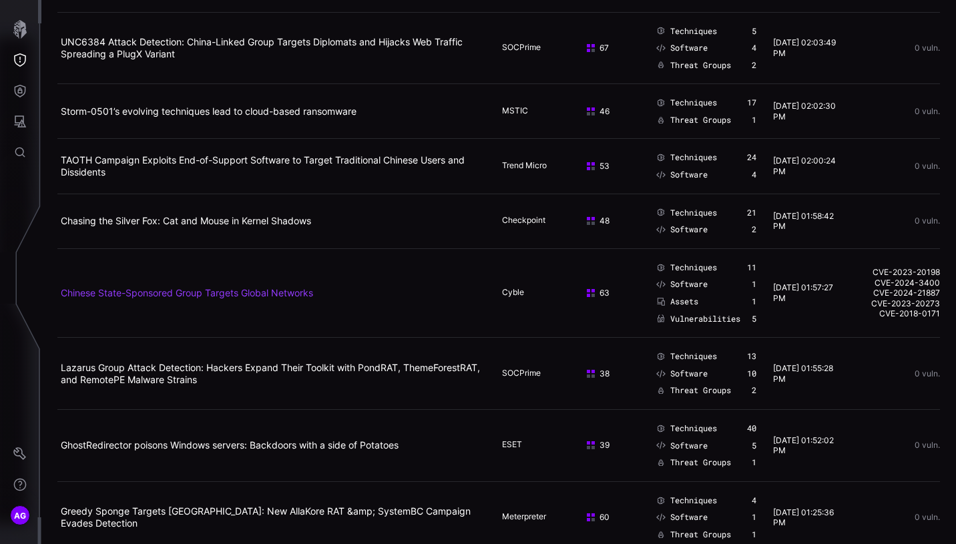
click at [280, 295] on link "Chinese State-Sponsored Group Targets Global Networks" at bounding box center [187, 292] width 252 height 11
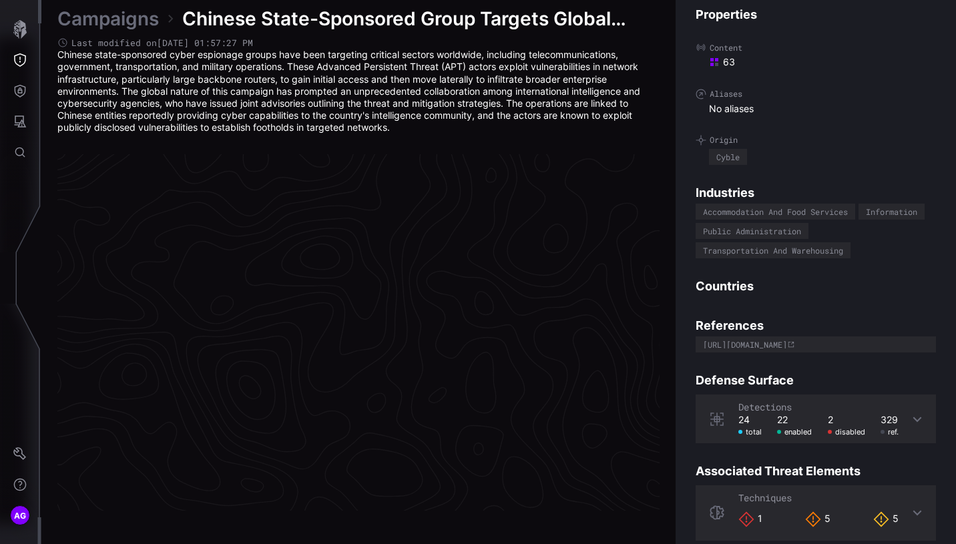
scroll to position [2825, 700]
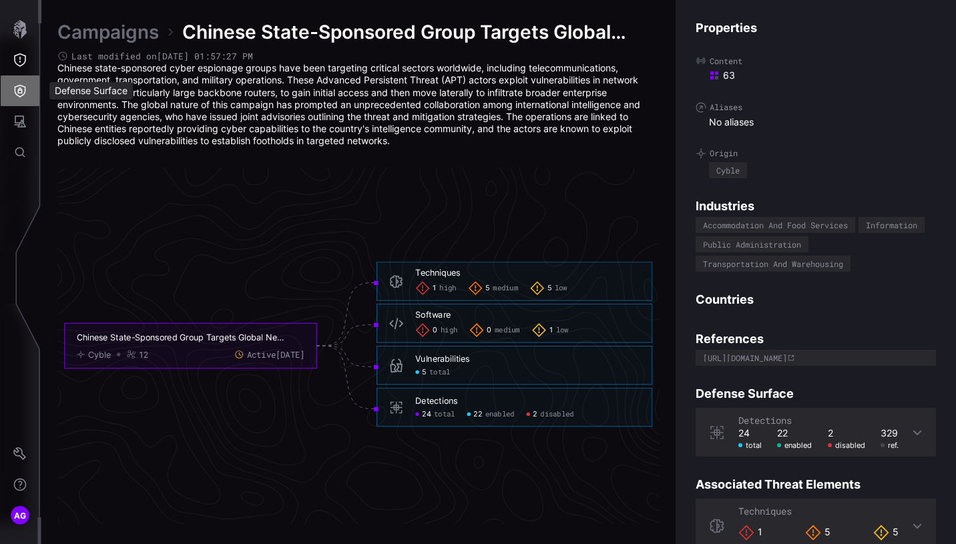
click at [13, 89] on icon "Defense Surface" at bounding box center [19, 90] width 13 height 13
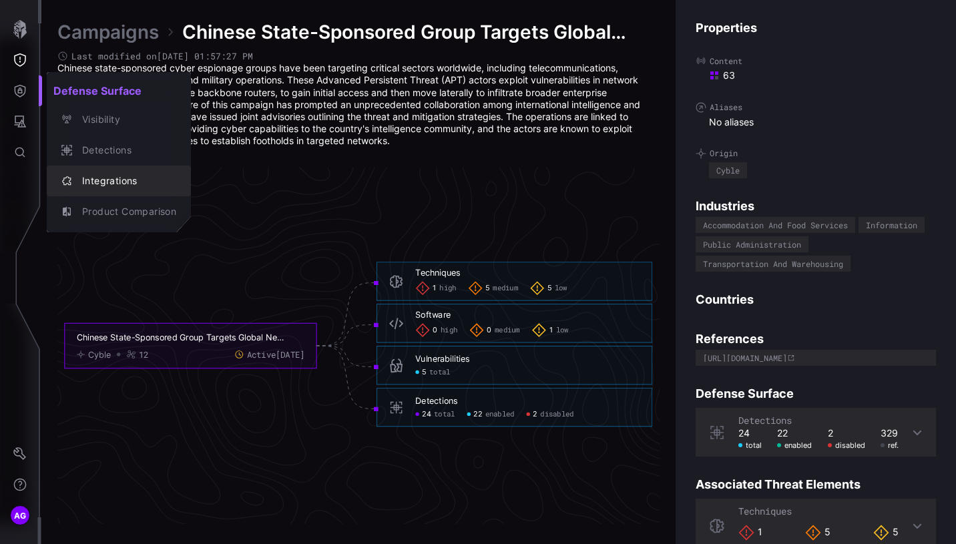
click at [111, 176] on div "Integrations" at bounding box center [125, 181] width 101 height 17
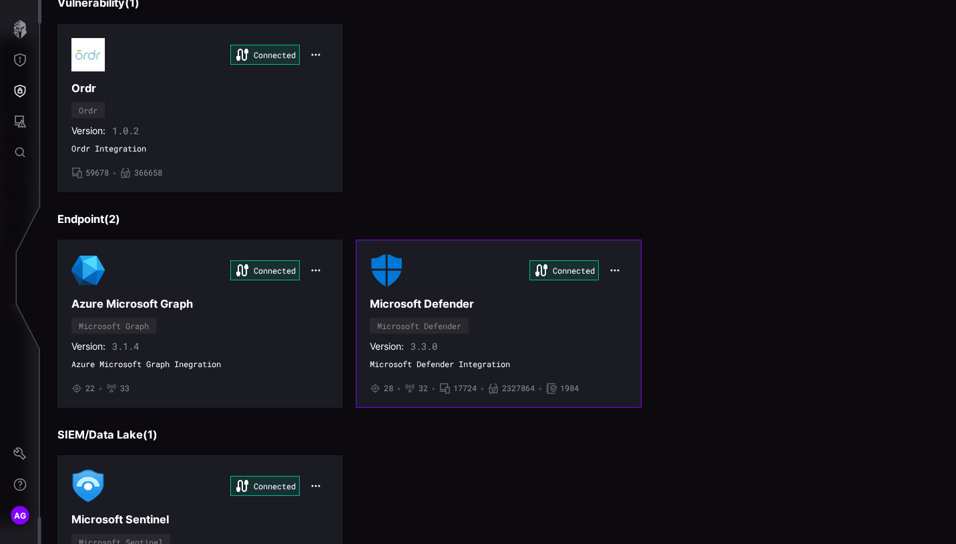
scroll to position [117, 0]
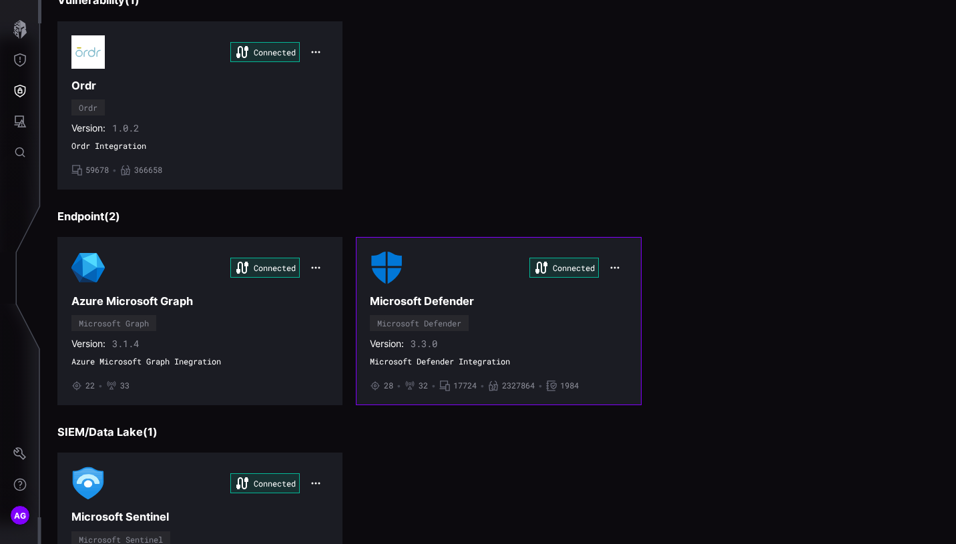
click at [411, 384] on icon at bounding box center [409, 385] width 11 height 11
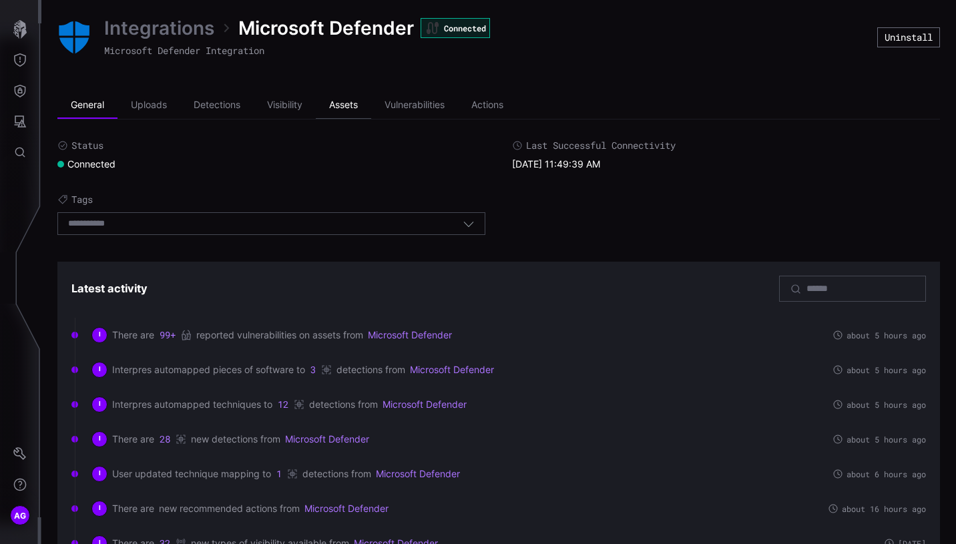
click at [351, 107] on li "Assets" at bounding box center [343, 105] width 55 height 27
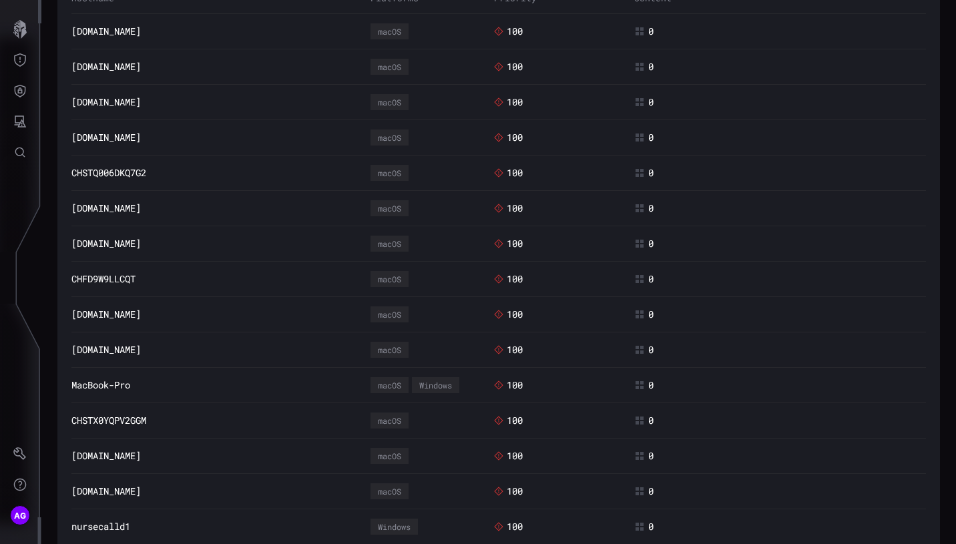
scroll to position [339, 0]
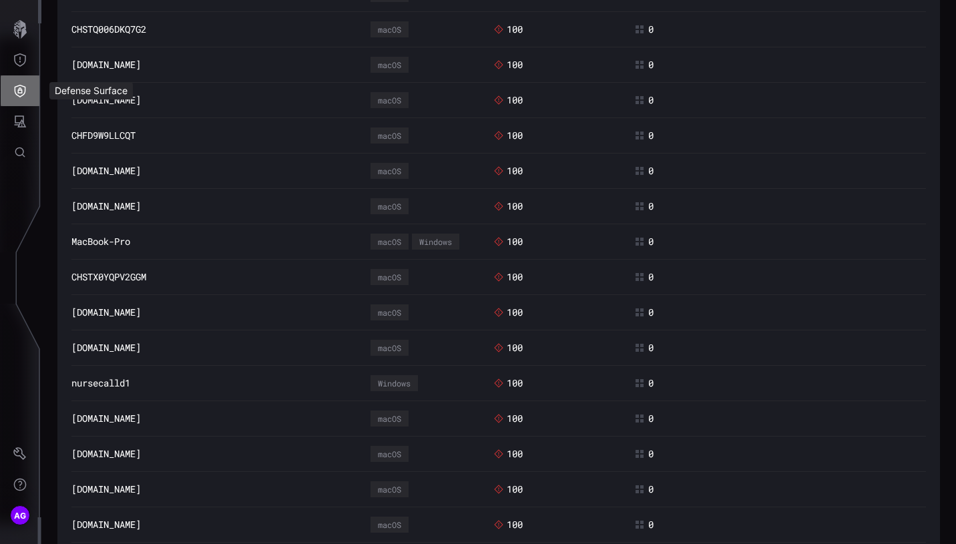
click at [21, 81] on button "Defense Surface" at bounding box center [20, 90] width 39 height 31
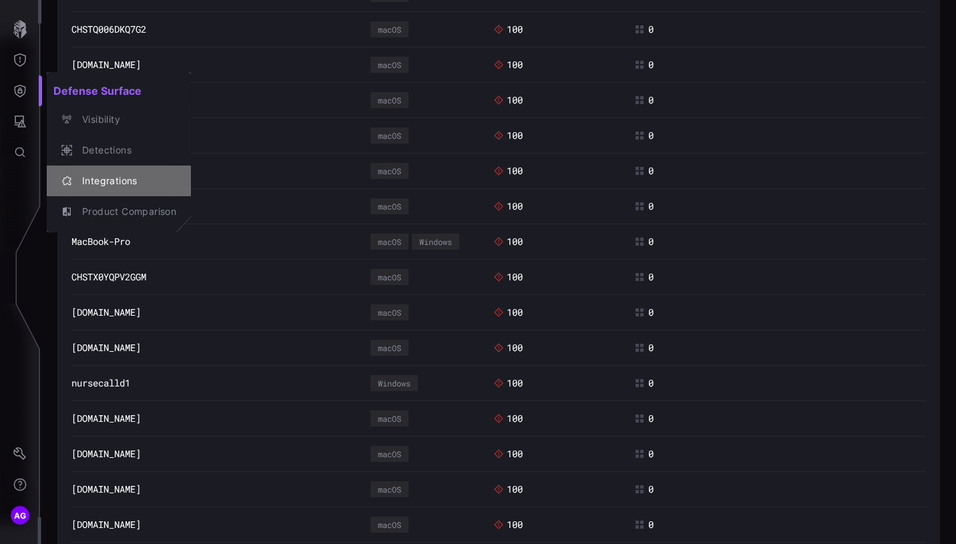
click at [103, 178] on div "Integrations" at bounding box center [125, 181] width 101 height 17
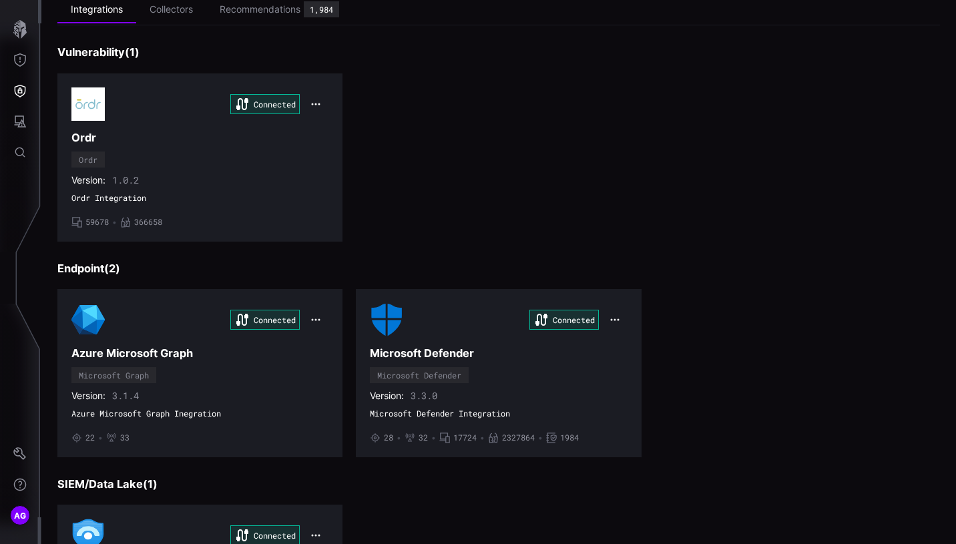
scroll to position [69, 0]
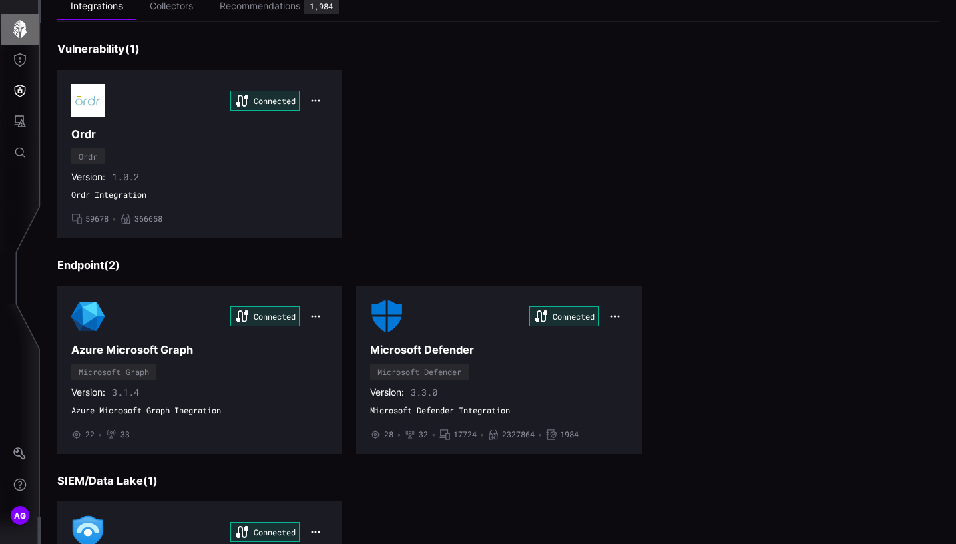
click at [21, 31] on icon "button" at bounding box center [20, 29] width 19 height 19
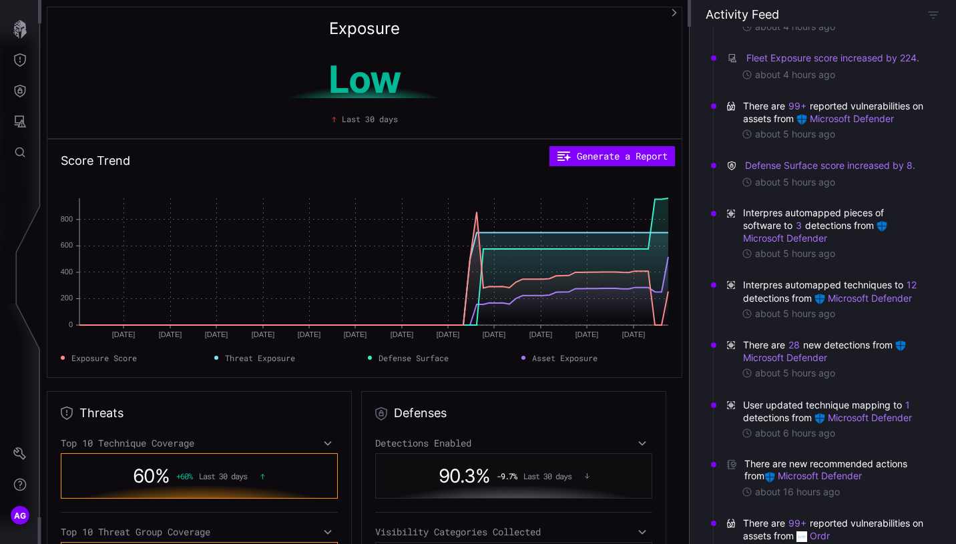
scroll to position [63, 0]
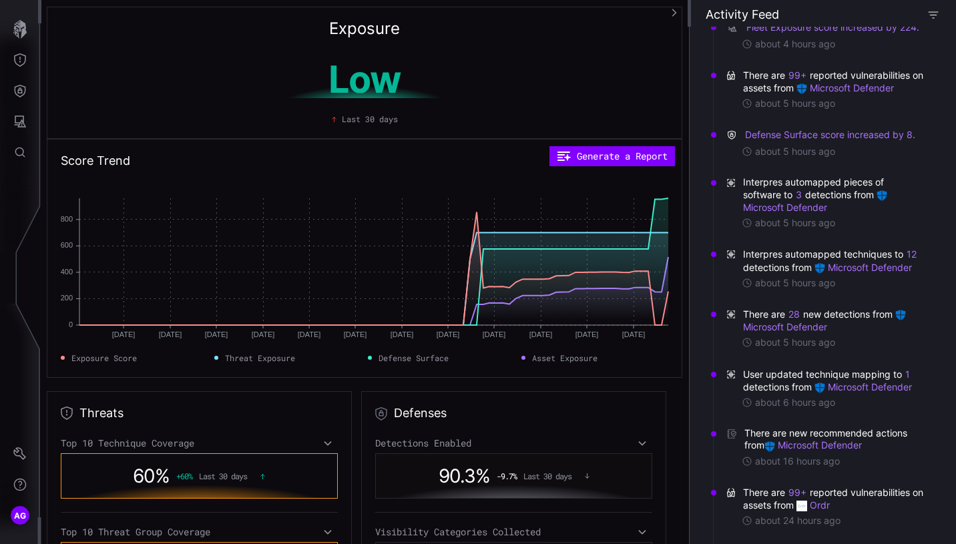
click at [932, 15] on icon "button" at bounding box center [932, 14] width 11 height 11
click at [689, 19] on section "Activity Feed Exposure score increased by 224. about 4 hours ago Fleet Exposure…" at bounding box center [822, 272] width 267 height 544
click at [675, 13] on icon "button" at bounding box center [674, 13] width 5 height 8
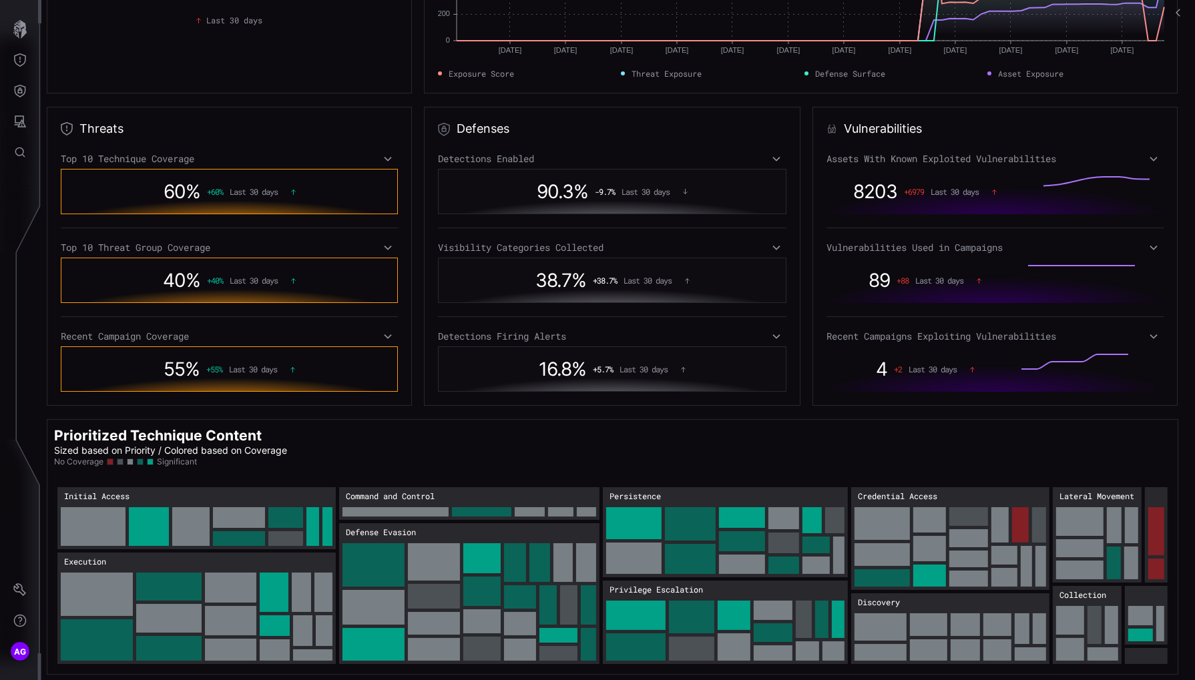
scroll to position [0, 0]
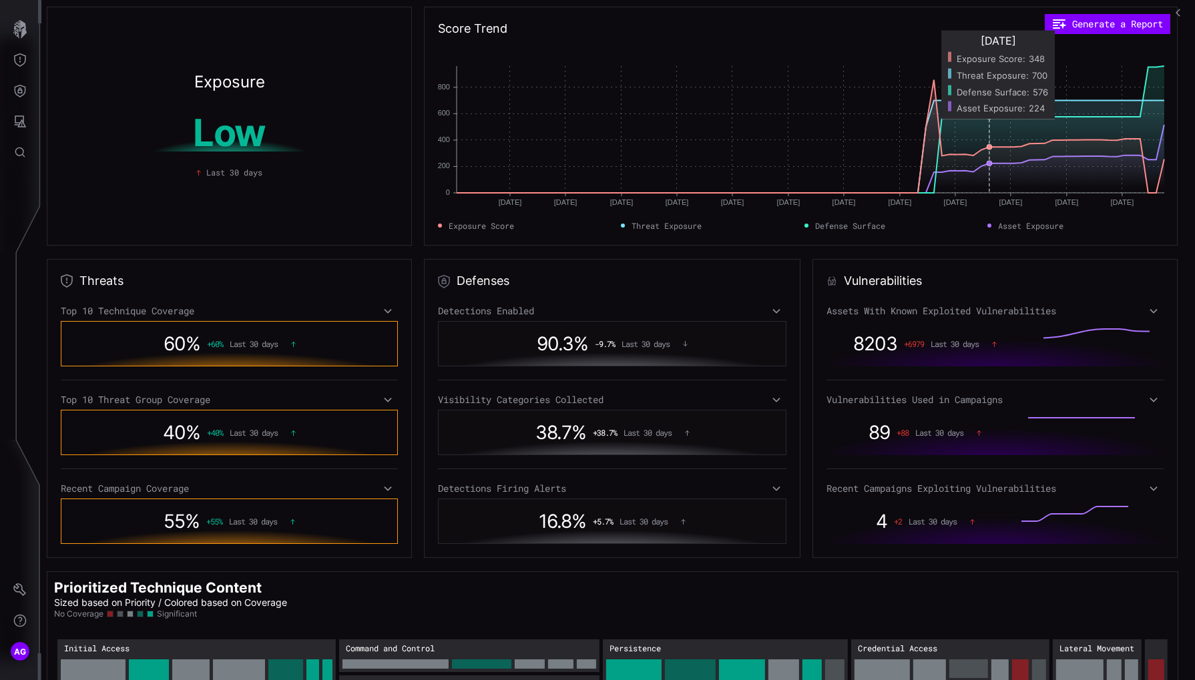
click at [955, 146] on circle "Exposure Score: 348" at bounding box center [988, 146] width 5 height 5
click at [955, 146] on circle "Exposure Score: 348" at bounding box center [1012, 146] width 5 height 5
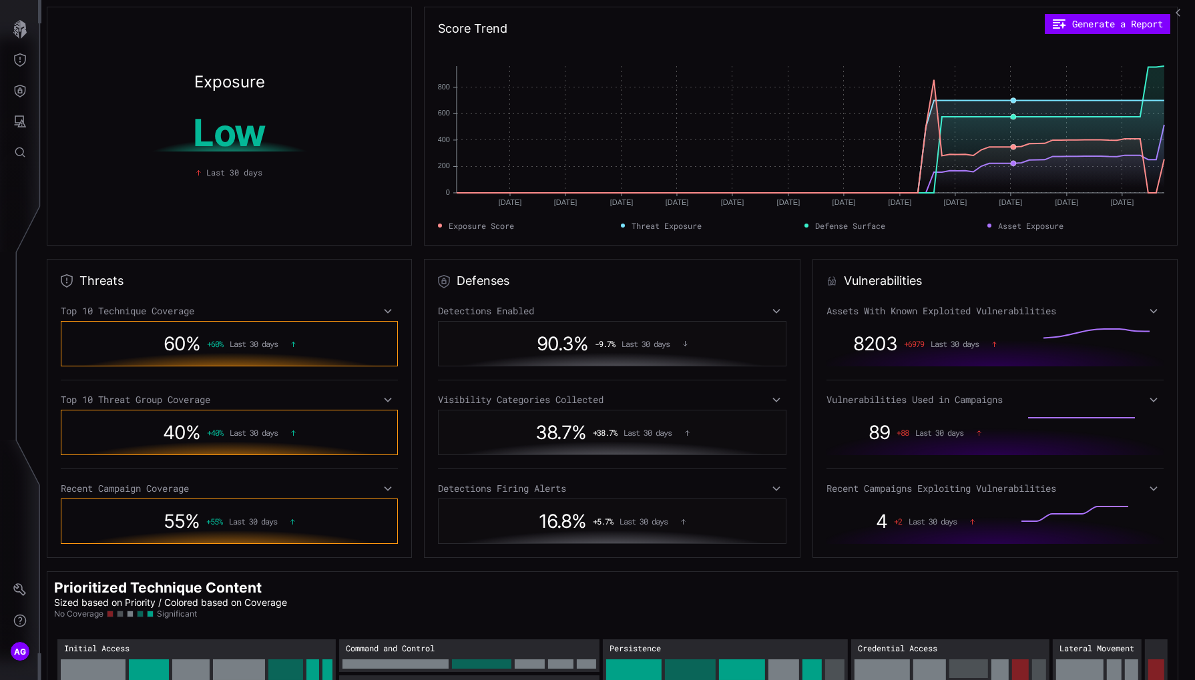
click at [305, 43] on div "Exposure Low Last 30 days" at bounding box center [229, 126] width 365 height 239
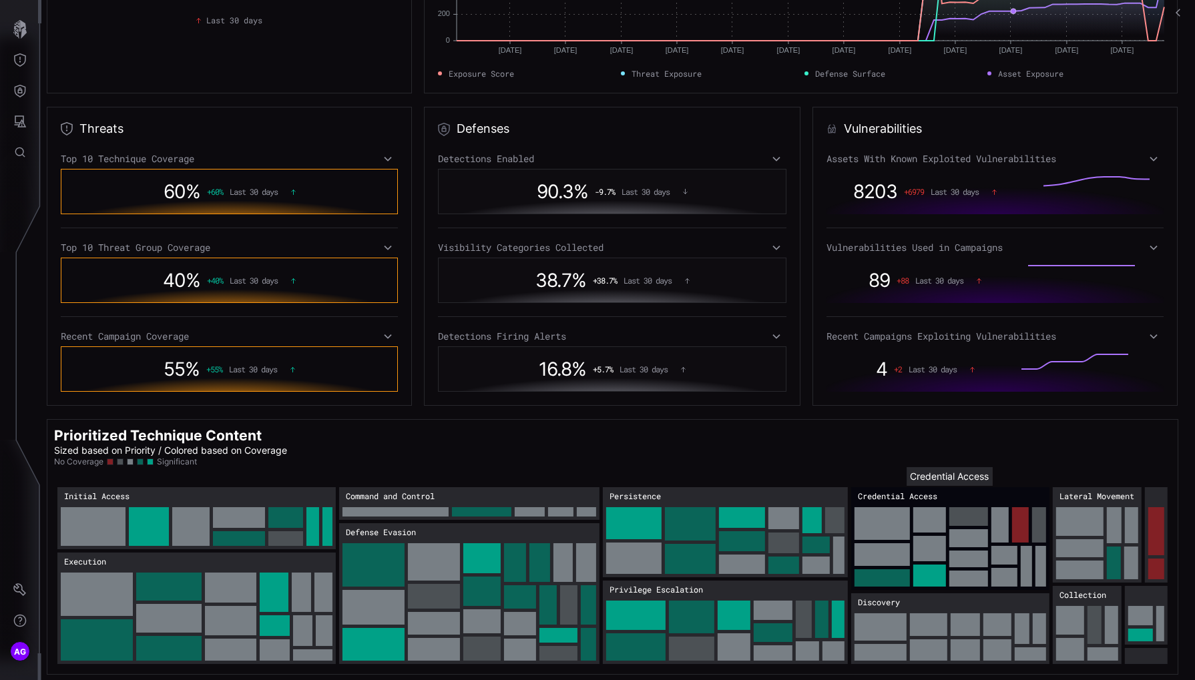
click at [896, 466] on rect "Credential Access: 470" at bounding box center [950, 538] width 198 height 103
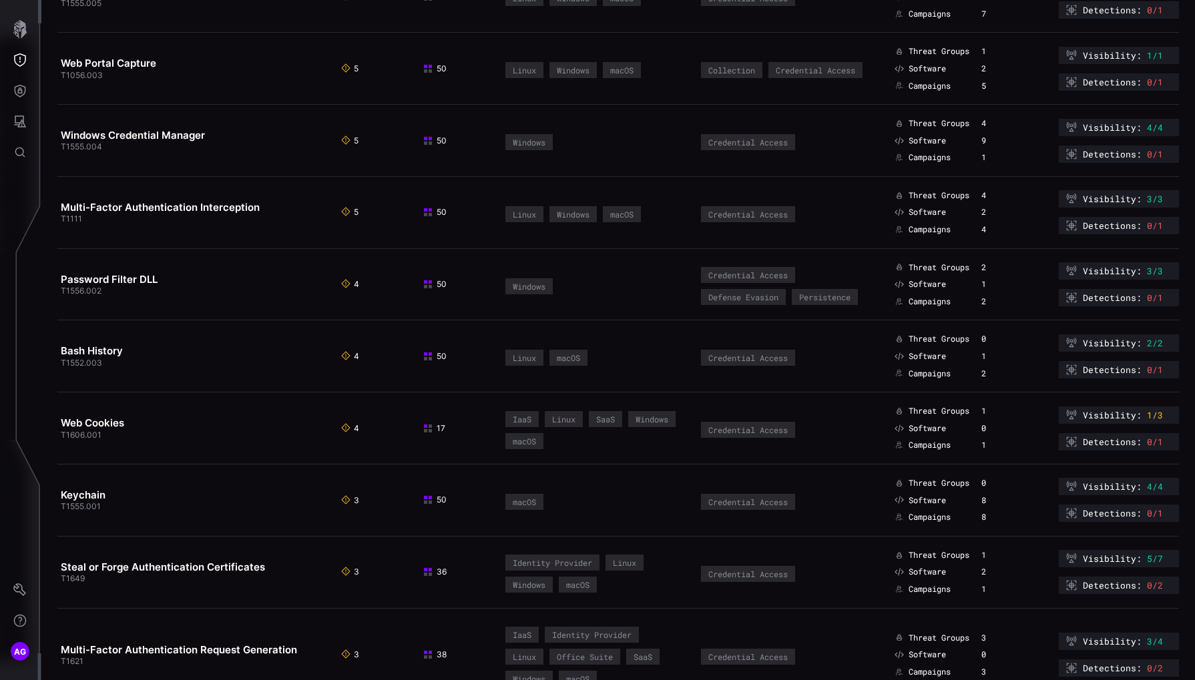
scroll to position [3424, 0]
